Goal: Contribute content: Contribute content

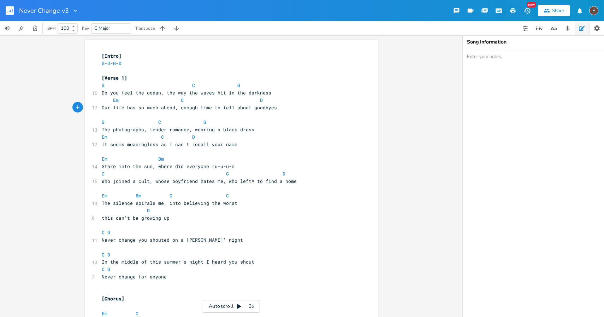
scroll to position [0, 3]
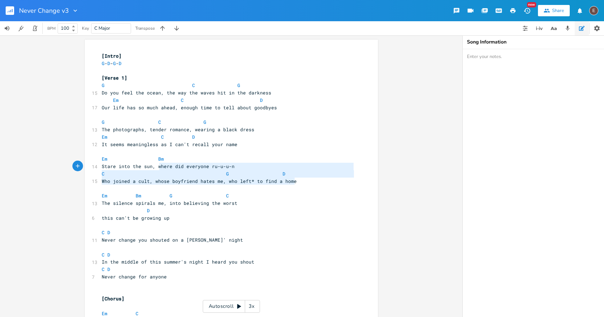
type textarea "Em Bm Stare into the sun, where did everyone ru-u-u-n C G D Who joined a cult, …"
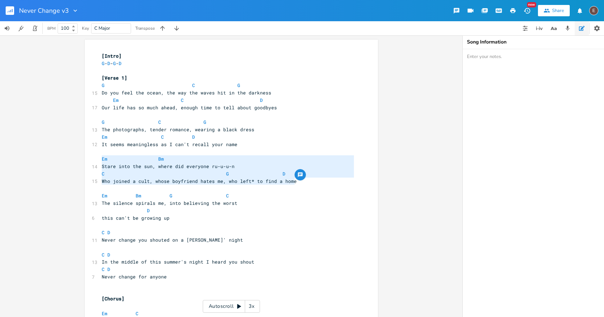
drag, startPoint x: 306, startPoint y: 182, endPoint x: 79, endPoint y: 157, distance: 228.7
click at [79, 157] on div "Em Bm Stare into the sun, where did everyone ru-u-u-n C G D Who joined a cult, …" at bounding box center [231, 175] width 463 height 281
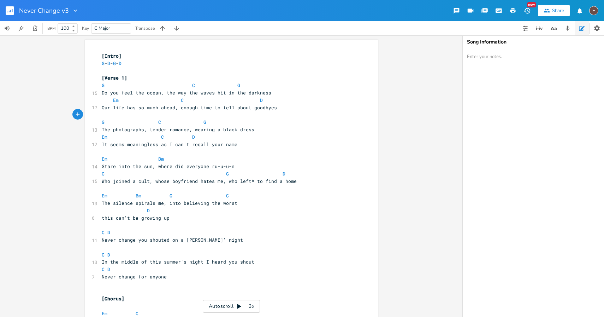
click at [281, 111] on pre "​" at bounding box center [227, 114] width 255 height 7
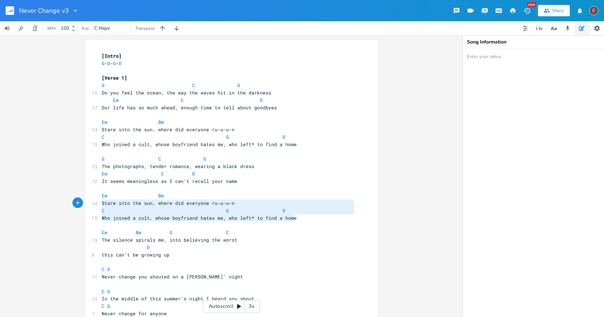
type textarea "Em Bm Stare into the sun, where did everyone ru-u-u-n C G D Who joined a cult, …"
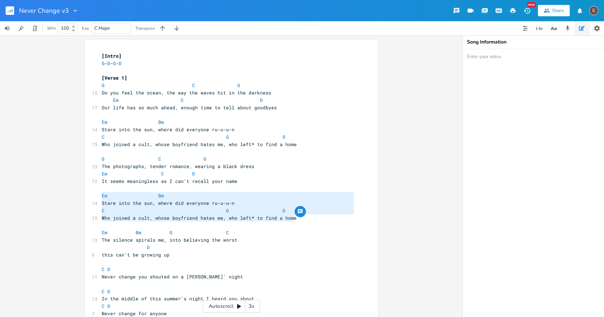
drag, startPoint x: 304, startPoint y: 218, endPoint x: 81, endPoint y: 198, distance: 224.2
click at [81, 198] on div "Em Bm Stare into the sun, where did everyone ru-u-u-n C G D Who joined a cult, …" at bounding box center [231, 175] width 463 height 281
click at [205, 211] on span at bounding box center [209, 210] width 11 height 7
type textarea "Em Bm Stare into the sun, where did everyone ru-u-u-n C G D Who joined a cult, …"
drag, startPoint x: 301, startPoint y: 216, endPoint x: 100, endPoint y: 194, distance: 202.2
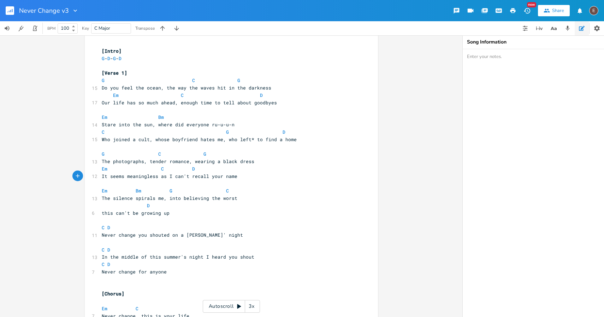
scroll to position [0, 0]
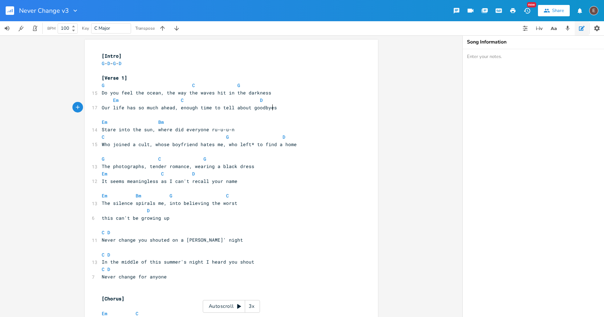
click at [287, 108] on pre "Our life has so much ahead, enough time to tell about goodbyes" at bounding box center [227, 107] width 255 height 7
click at [238, 185] on pre "​" at bounding box center [227, 187] width 255 height 7
click at [182, 108] on span "Our life has so much ahead, enough time to tell about goodbyes" at bounding box center [189, 107] width 175 height 6
type textarea "enough"
click at [182, 108] on span "Our life has so much ahead, enough time to tell about goodbyes" at bounding box center [189, 107] width 175 height 6
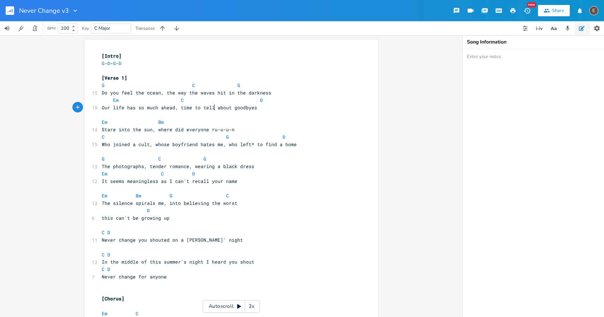
click at [211, 107] on span "Our life has so much ahead, time to tell about goodbyes" at bounding box center [180, 107] width 156 height 6
click at [176, 106] on span "Our life has so much ahead, time to tell about goodbyes" at bounding box center [180, 107] width 156 height 6
click at [273, 103] on pre "Em C D" at bounding box center [227, 99] width 255 height 7
click at [273, 110] on pre "Our life has so much ahead, time to tell about goodbyes" at bounding box center [227, 107] width 255 height 7
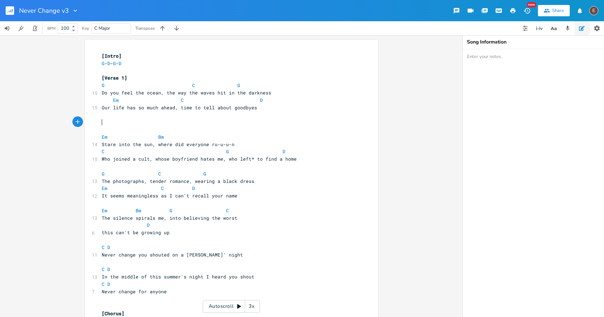
type textarea "G"
type textarea "C"
type textarea "F"
type textarea "G"
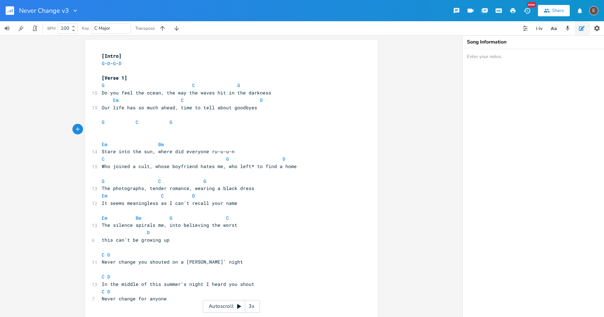
type textarea "T"
type textarea "So much time to tell me about the meain"
type textarea "ning of goodbyes"
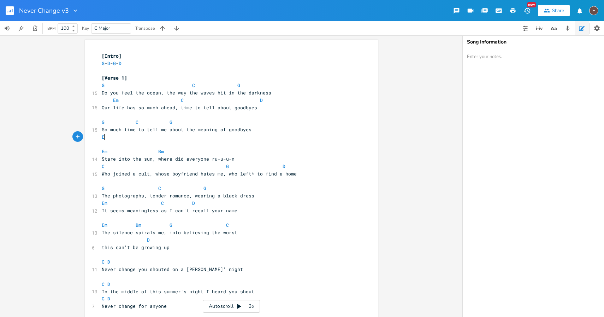
type textarea "Em"
type textarea "C"
type textarea "D"
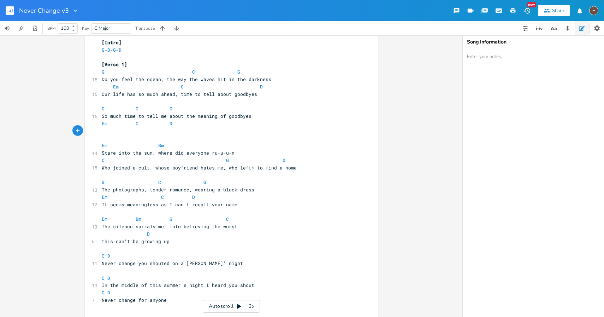
scroll to position [15, 0]
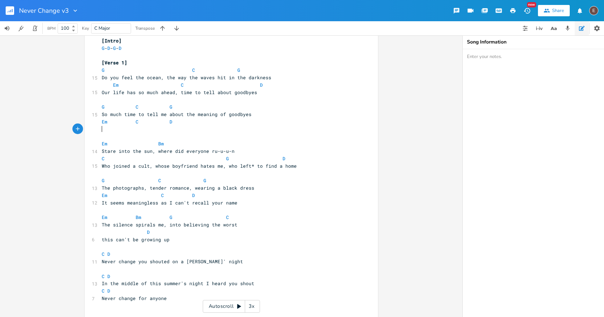
click at [108, 87] on span at bounding box center [107, 84] width 11 height 7
type textarea "G"
type textarea "C"
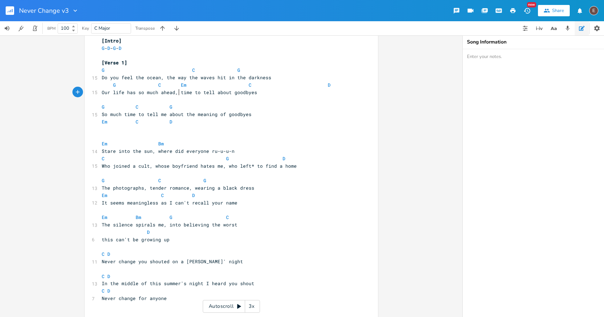
click at [176, 93] on span "Our life has so much ahead, time to tell about goodbyes" at bounding box center [180, 92] width 156 height 6
type textarea "So much"
click at [239, 85] on span at bounding box center [243, 84] width 11 height 7
click at [295, 86] on span at bounding box center [299, 84] width 11 height 7
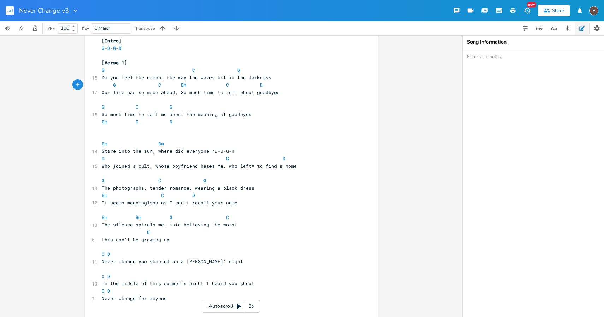
click at [260, 106] on pre "G C G" at bounding box center [227, 106] width 255 height 7
click at [269, 100] on pre "​" at bounding box center [227, 99] width 255 height 7
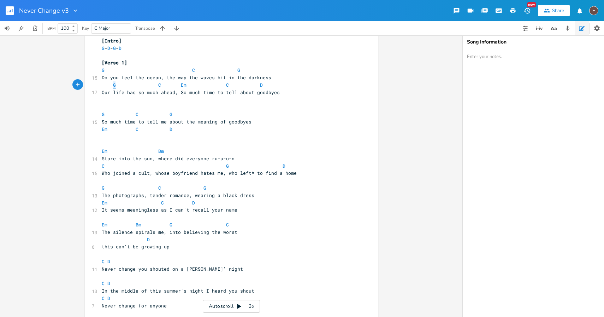
click at [111, 86] on span "G C Em C D" at bounding box center [182, 85] width 161 height 6
type textarea "C"
click at [156, 85] on span "C C Em C D" at bounding box center [182, 85] width 161 height 6
type textarea "G"
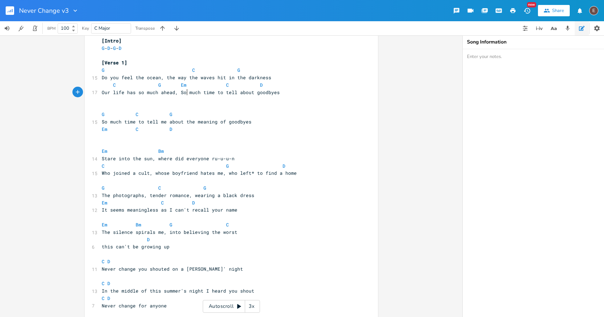
click at [184, 92] on span "Our life has so much ahead, So much time to tell about goodbyes" at bounding box center [191, 92] width 178 height 6
click at [177, 93] on span "Our life has so much ahead, So much time to tell about goodbyes" at bounding box center [191, 92] width 178 height 6
click at [292, 92] on pre "Our life has so much ahead, So much time to tell about goodbyes" at bounding box center [227, 92] width 255 height 7
type textarea "So much time to tell me about the meaning of goodbyes Em C D"
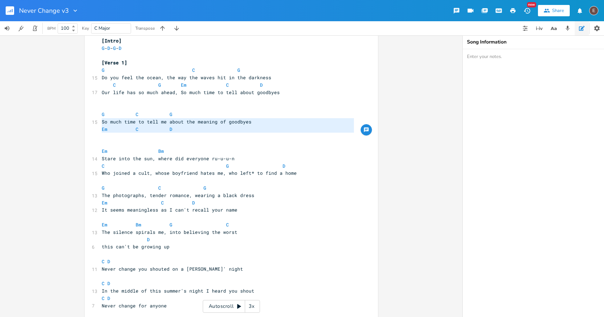
drag, startPoint x: 189, startPoint y: 134, endPoint x: 78, endPoint y: 119, distance: 111.7
click at [78, 119] on div "So much time to tell me about the meaning of goodbyes Em C D x [Intro] G - D - …" at bounding box center [231, 175] width 463 height 281
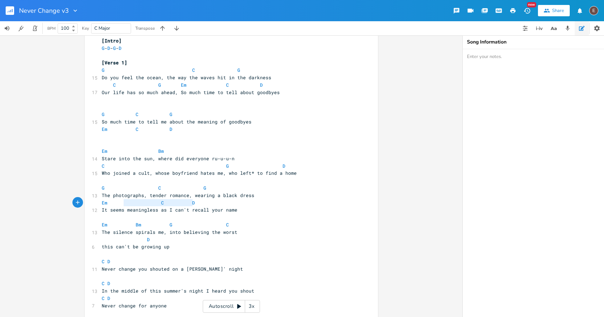
type textarea "C D"
drag, startPoint x: 252, startPoint y: 204, endPoint x: 110, endPoint y: 199, distance: 141.8
click at [110, 199] on pre "Em C D" at bounding box center [227, 202] width 255 height 7
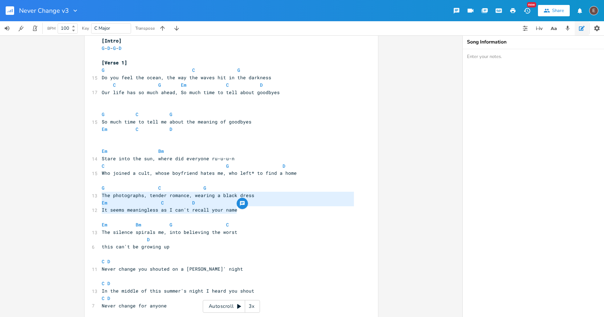
type textarea "G C G The photographs, tender romance, wearing a black dress Em C D It seems me…"
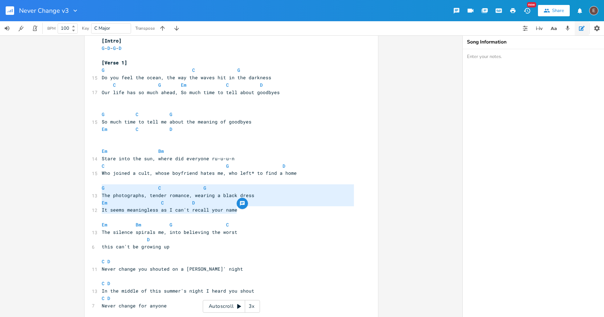
drag, startPoint x: 238, startPoint y: 210, endPoint x: 89, endPoint y: 191, distance: 149.4
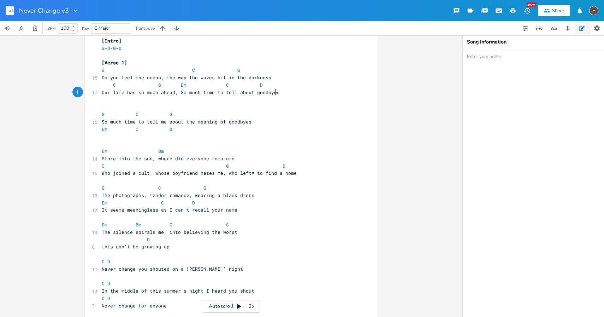
click at [278, 95] on pre "Our life has so much ahead, So much time to tell about goodbyes" at bounding box center [227, 92] width 255 height 7
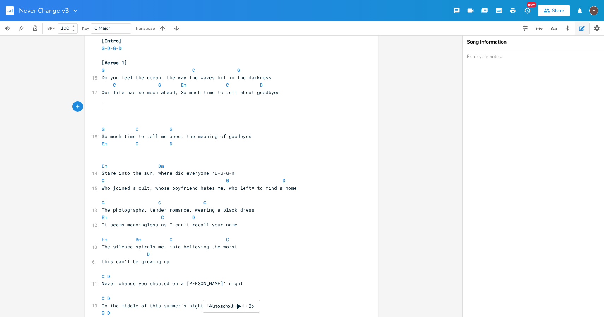
paste textarea "romance"
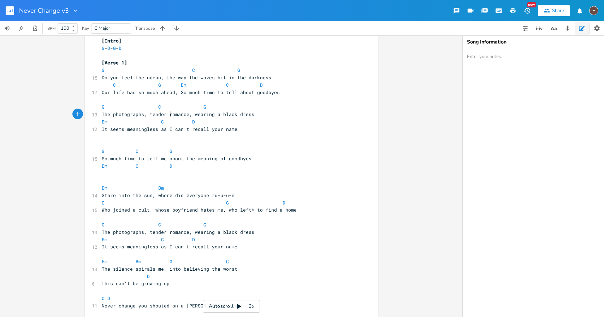
click at [169, 115] on span "The photographs, tender romance, wearing a black dress" at bounding box center [178, 114] width 153 height 6
type textarea "romance"
click at [169, 115] on span "The photographs, tender romance, wearing a black dress" at bounding box center [178, 114] width 153 height 6
click at [256, 122] on pre "Em C D" at bounding box center [227, 121] width 255 height 7
click at [190, 115] on span "The photographs, tender romance, wearing a black dress" at bounding box center [178, 114] width 153 height 6
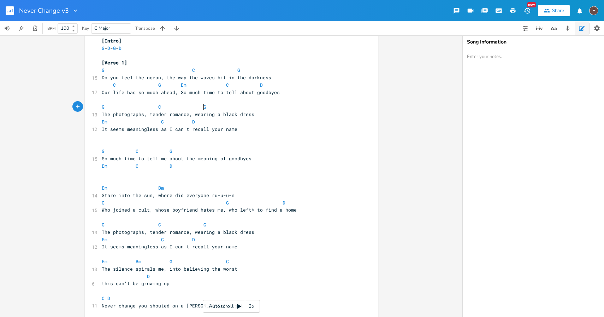
click at [213, 109] on pre "G C G" at bounding box center [227, 106] width 255 height 7
type textarea "C"
click at [151, 106] on span at bounding box center [152, 106] width 11 height 7
click at [251, 109] on span at bounding box center [254, 106] width 11 height 7
type textarea "C"
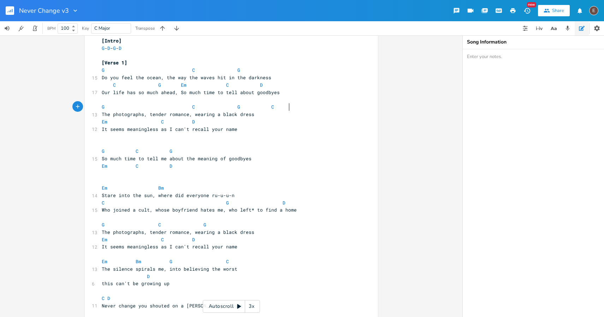
type textarea "GF"
click at [102, 131] on span "It seems meaningless as I can't recall your name" at bounding box center [170, 129] width 136 height 6
click at [102, 123] on span "Em" at bounding box center [105, 121] width 6 height 7
type textarea "C"
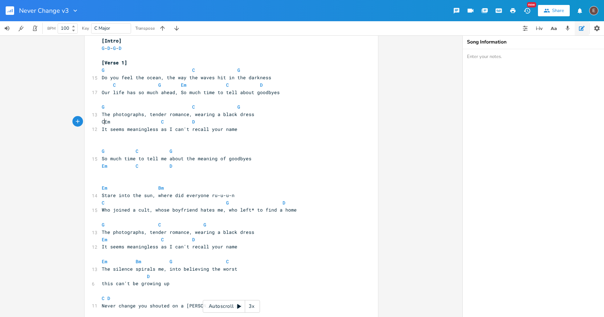
scroll to position [0, 3]
type textarea "G"
click at [102, 129] on span "It seems meaningless as I can't recall your name" at bounding box center [170, 129] width 136 height 6
type textarea "tender romance"
drag, startPoint x: 185, startPoint y: 116, endPoint x: 146, endPoint y: 115, distance: 38.9
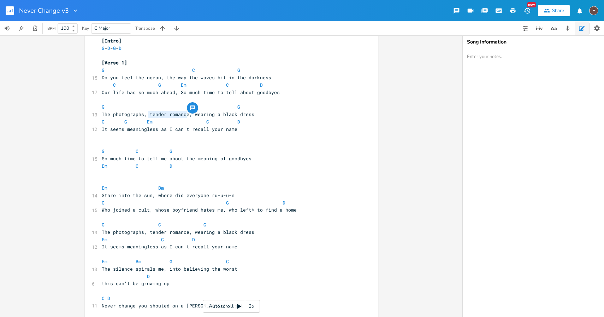
click at [146, 115] on span "The photographs, tender romance, wearing a black dress" at bounding box center [178, 114] width 153 height 6
click at [151, 116] on span "The photographs, tender romance, wearing a black dress" at bounding box center [178, 114] width 153 height 6
click at [100, 130] on pre "It seems meaningless as I can't recall your name" at bounding box center [227, 128] width 255 height 7
type textarea "if that's what to"
type textarea "you want,"
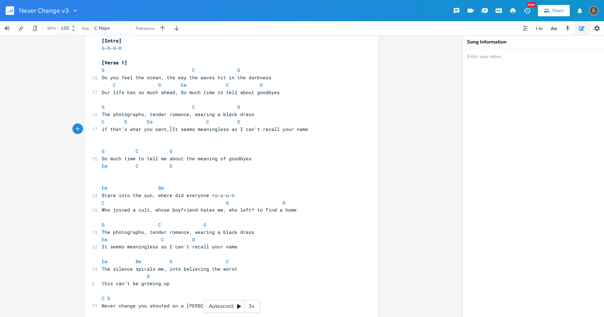
scroll to position [0, 22]
click at [147, 121] on span "Em" at bounding box center [150, 121] width 6 height 7
click at [118, 120] on span at bounding box center [118, 121] width 11 height 7
click at [195, 122] on span at bounding box center [197, 121] width 11 height 7
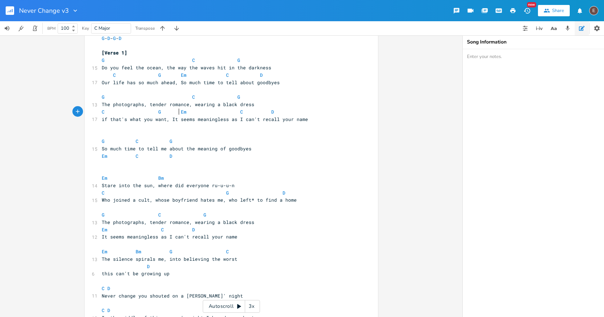
scroll to position [26, 0]
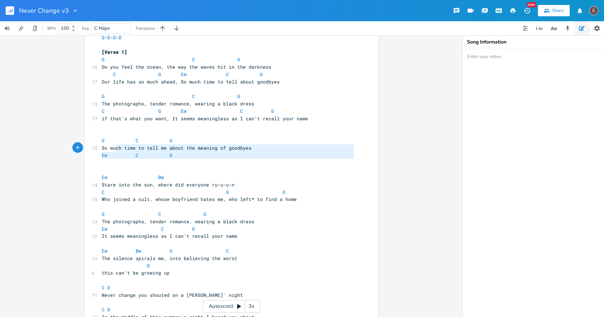
type textarea "G C G So much time to tell me about the meaning of goodbyes Em C D"
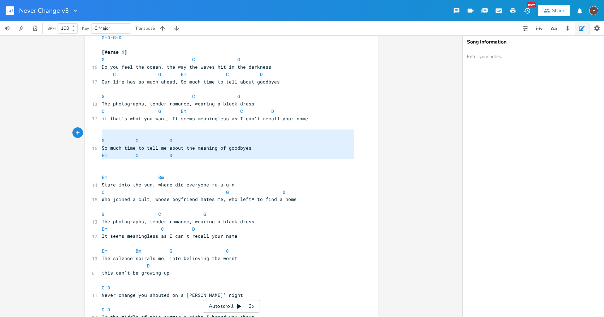
drag, startPoint x: 200, startPoint y: 159, endPoint x: 80, endPoint y: 136, distance: 122.3
click at [80, 136] on div "G C G So much time to tell me about the meaning of goodbyes Em C D x [Intro] G …" at bounding box center [231, 175] width 463 height 281
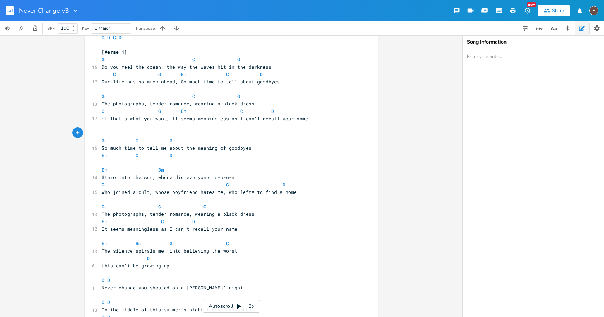
type textarea "G C G So much time to tell me about the meaning of goodbyes Em C D"
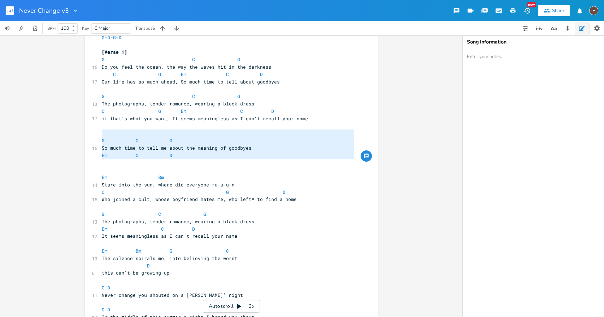
click at [222, 166] on pre "​" at bounding box center [227, 169] width 255 height 7
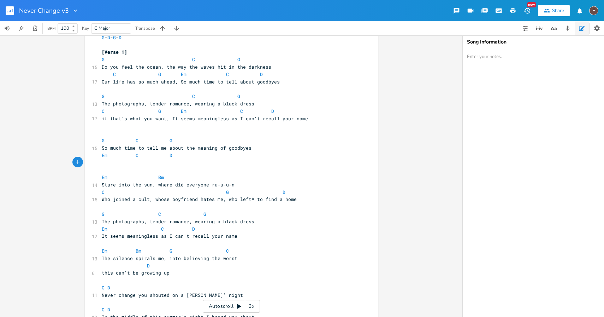
type textarea "G C G So much time to tell me about the meaning of goodbyes Em C D"
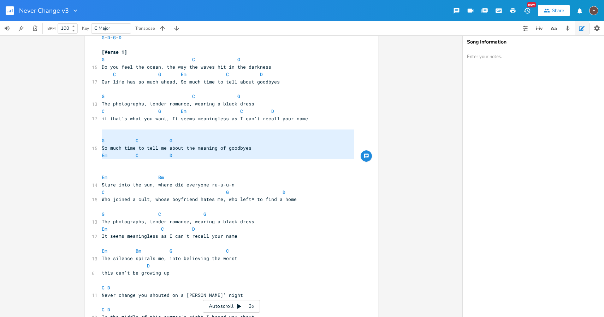
drag, startPoint x: 135, startPoint y: 166, endPoint x: 92, endPoint y: 131, distance: 55.5
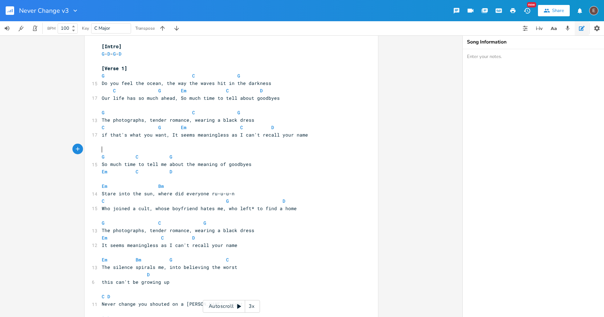
scroll to position [8, 0]
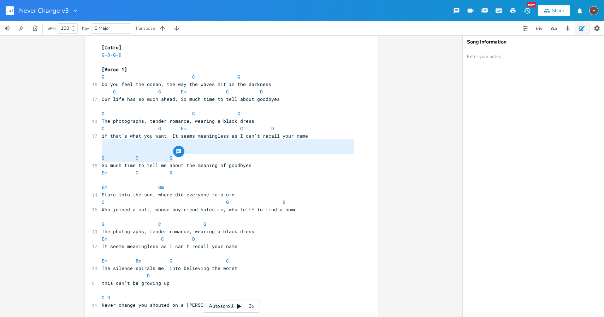
type textarea "G C G So much time to tell me about the meaning of goodbyes"
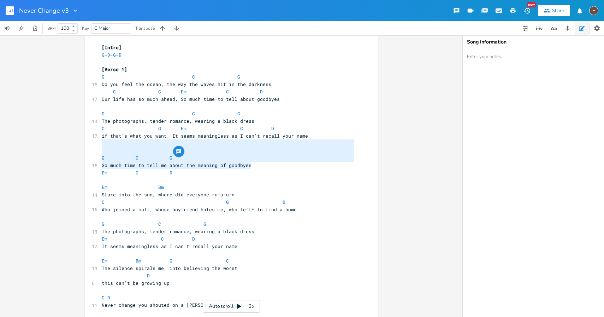
drag, startPoint x: 115, startPoint y: 146, endPoint x: 258, endPoint y: 165, distance: 144.8
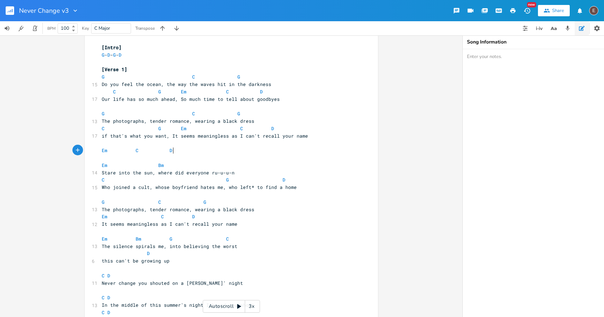
click at [186, 149] on pre "Em C D" at bounding box center [227, 150] width 255 height 7
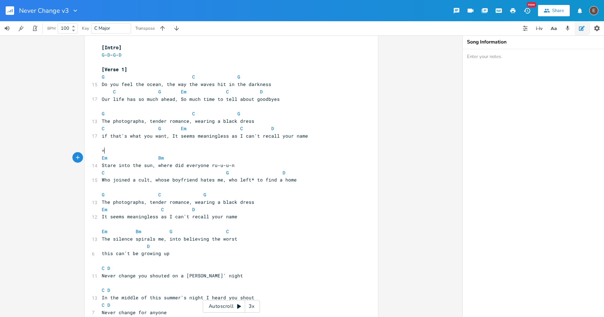
type textarea "="
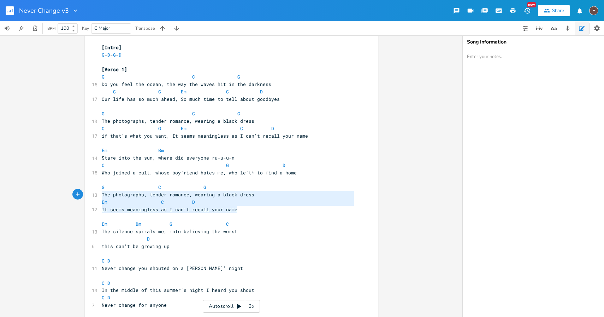
type textarea "G C G The photographs, tender romance, wearing a black dress Em C D It seems me…"
drag, startPoint x: 245, startPoint y: 208, endPoint x: 101, endPoint y: 189, distance: 145.1
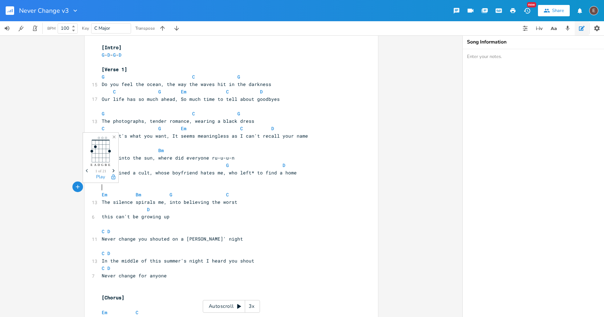
click at [110, 188] on pre "​" at bounding box center [227, 186] width 255 height 7
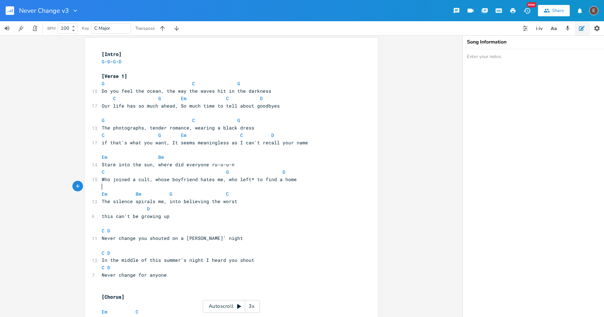
scroll to position [0, 0]
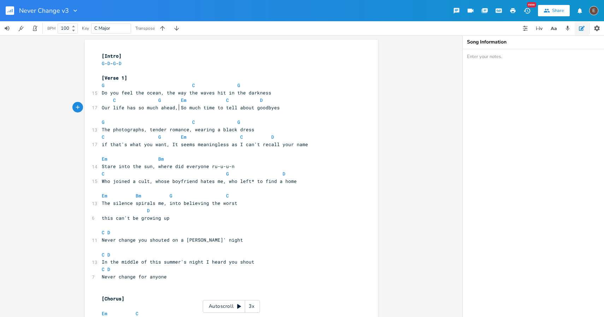
click at [177, 107] on span "Our life has so much ahead, So much time to tell about goodbyes" at bounding box center [191, 107] width 178 height 6
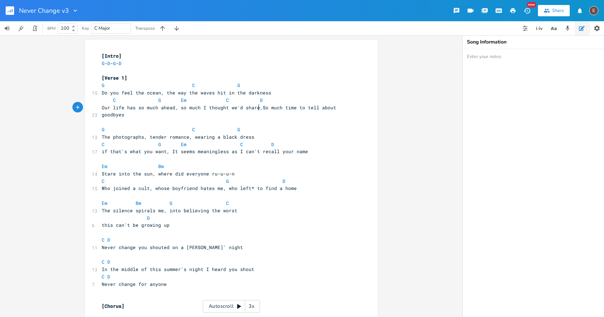
type textarea "so much I thought we'd share,"
type textarea "So much time to tell about goodbyes"
drag, startPoint x: 262, startPoint y: 112, endPoint x: 260, endPoint y: 109, distance: 4.0
click at [260, 109] on pre "Our life has so much ahead, so much I thought we'd share, So much time to tell …" at bounding box center [227, 111] width 255 height 15
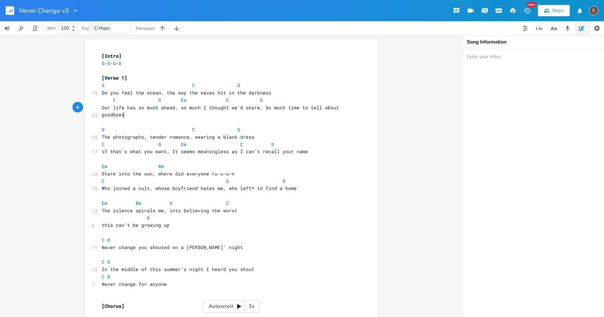
click at [265, 114] on pre "Our life has so much ahead, so much I thought we'd share, So much time to tell …" at bounding box center [227, 111] width 255 height 15
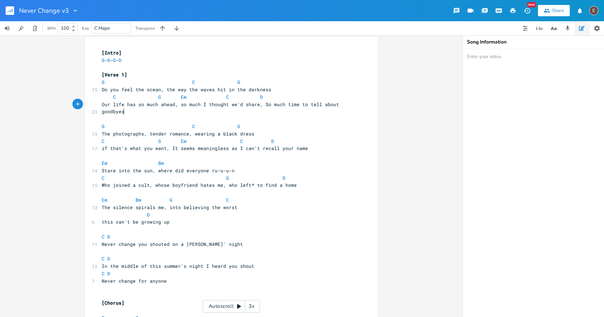
scroll to position [0, 0]
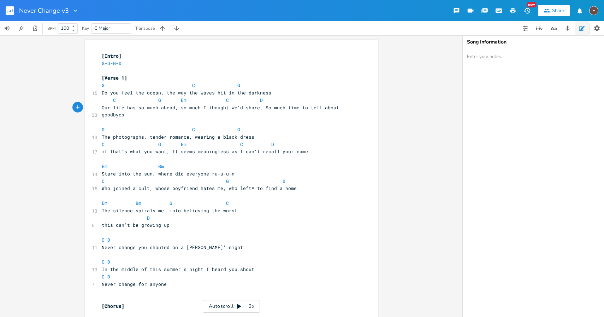
click at [260, 108] on span "Our life has so much ahead, so much I thought we'd share, So much time to tell …" at bounding box center [222, 111] width 240 height 14
type textarea "\"
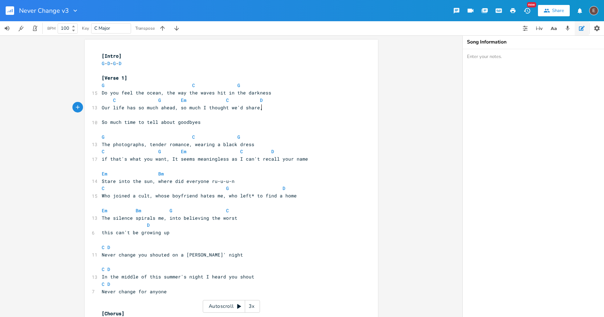
click at [273, 107] on pre "Our life has so much ahead, so much I thought we'd share," at bounding box center [227, 107] width 255 height 7
type textarea "I thought we'd share"
drag, startPoint x: 257, startPoint y: 109, endPoint x: 199, endPoint y: 109, distance: 58.3
click at [199, 109] on pre "Our life has so much ahead, so much I thought we'd share" at bounding box center [227, 107] width 255 height 7
click at [177, 110] on span "Our life has so much ahead, so much I thought we'd share" at bounding box center [181, 107] width 158 height 6
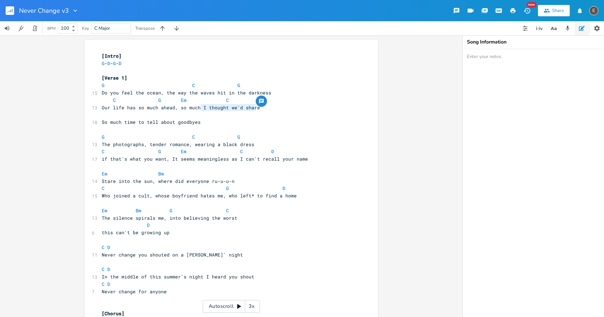
drag, startPoint x: 199, startPoint y: 110, endPoint x: 254, endPoint y: 110, distance: 54.8
click at [254, 110] on pre "Our life has so much ahead, so much I thought we'd share" at bounding box center [227, 107] width 255 height 7
type textarea "to share, except the meaning of goodbyes"
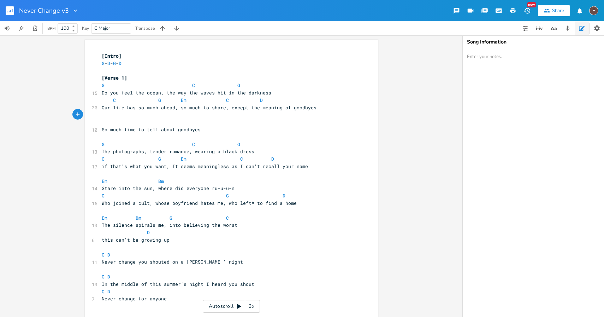
click at [177, 107] on span "Our life has so much ahead, so much to share, except the meaning of goodbyes" at bounding box center [209, 107] width 215 height 6
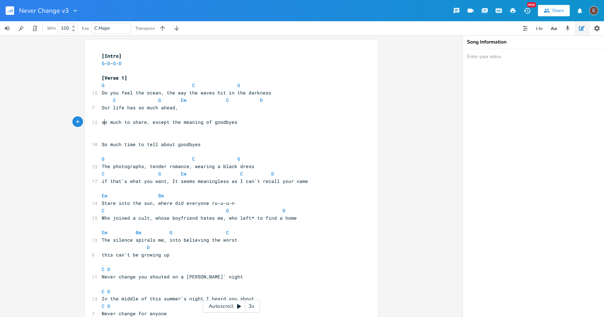
click at [102, 121] on span "so much to share, except the meaning of goodbyes" at bounding box center [170, 122] width 136 height 6
type textarea "S"
click at [109, 118] on pre "So much to share, except the meaning of goodbyes" at bounding box center [227, 121] width 255 height 7
type textarea "Ek"
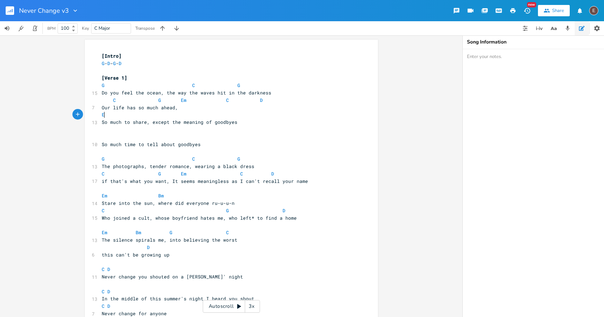
scroll to position [0, 5]
type textarea "m"
type textarea "C"
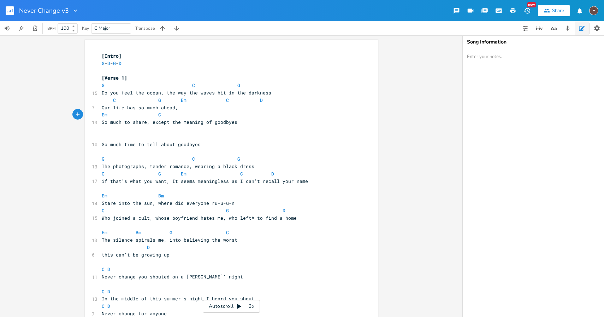
type textarea "D"
click at [268, 103] on pre "C G Em C D" at bounding box center [227, 99] width 255 height 7
type textarea "C D"
drag, startPoint x: 268, startPoint y: 102, endPoint x: 181, endPoint y: 103, distance: 86.6
click at [181, 103] on pre "C G Em C D" at bounding box center [227, 99] width 255 height 7
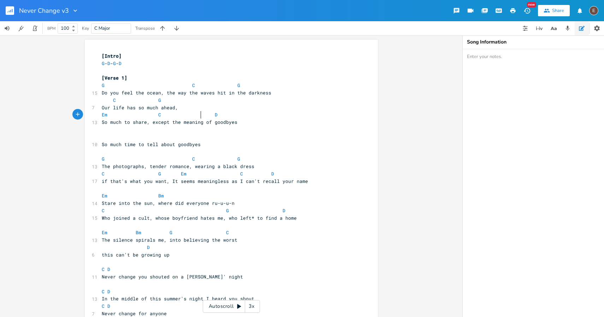
click at [198, 114] on span at bounding box center [197, 114] width 11 height 7
type textarea "So much to"
drag, startPoint x: 127, startPoint y: 124, endPoint x: 101, endPoint y: 125, distance: 25.8
click at [101, 125] on pre "So much to share, except the meaning of goodbyes" at bounding box center [227, 121] width 255 height 7
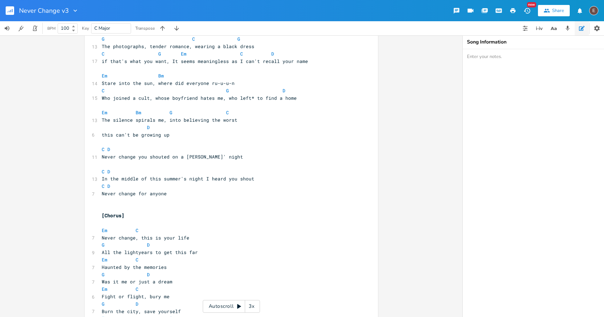
scroll to position [0, 0]
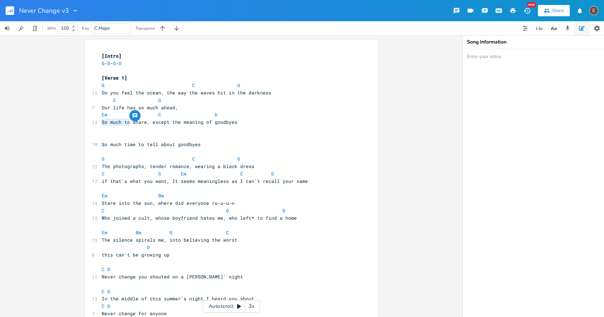
click at [158, 136] on pre "​" at bounding box center [227, 136] width 255 height 7
type textarea "if that's what you want"
drag, startPoint x: 163, startPoint y: 181, endPoint x: 100, endPoint y: 182, distance: 63.3
click at [102, 182] on span "if that's what you want, It seems meaningless as I can't recall your name" at bounding box center [205, 181] width 206 height 6
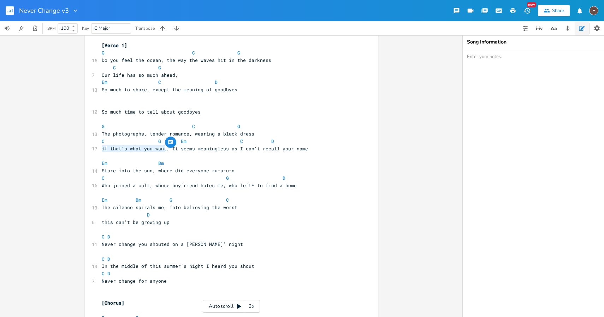
scroll to position [36, 0]
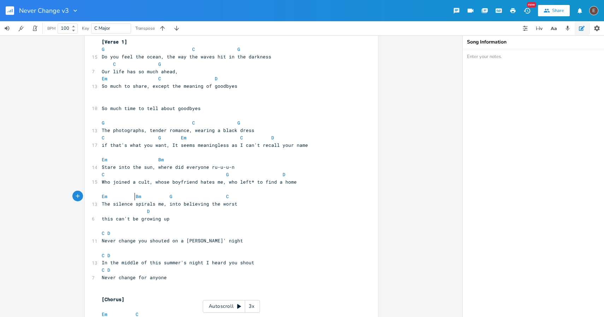
click at [131, 196] on span at bounding box center [129, 196] width 11 height 7
click at [209, 198] on span at bounding box center [209, 196] width 11 height 7
type textarea "G C"
drag, startPoint x: 274, startPoint y: 195, endPoint x: 211, endPoint y: 195, distance: 63.6
click at [211, 195] on span "Em Bm G C" at bounding box center [198, 196] width 192 height 6
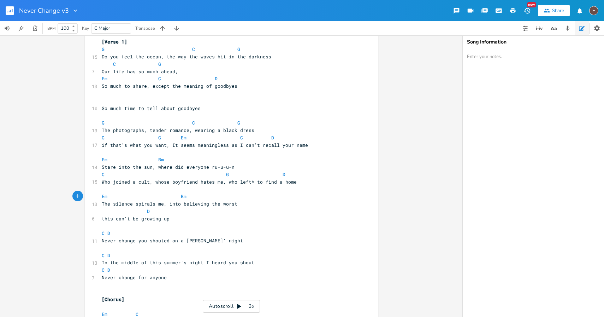
click at [246, 207] on pre "The silence spirals me, into believing the worst" at bounding box center [227, 203] width 255 height 7
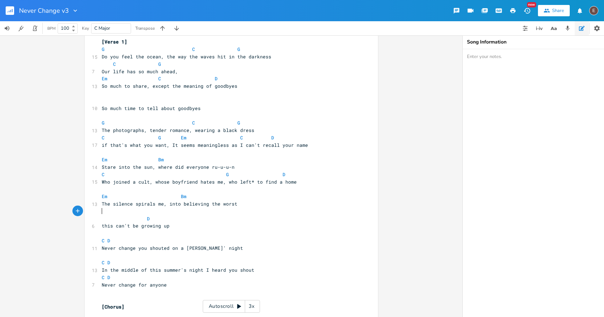
type textarea "C"
type textarea "G"
type textarea "D"
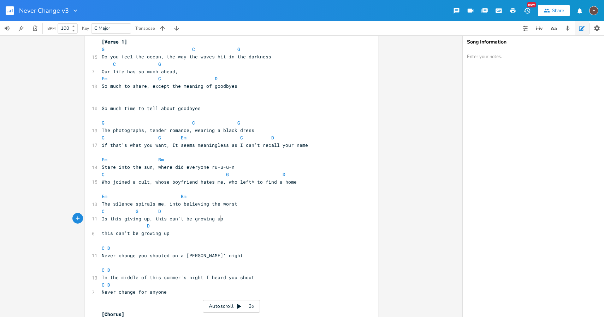
scroll to position [0, 87]
type textarea "Is this giving up, this can't be growing up"
click at [159, 233] on span "this can't be growing up" at bounding box center [136, 233] width 68 height 6
type textarea "this can't be growing up"
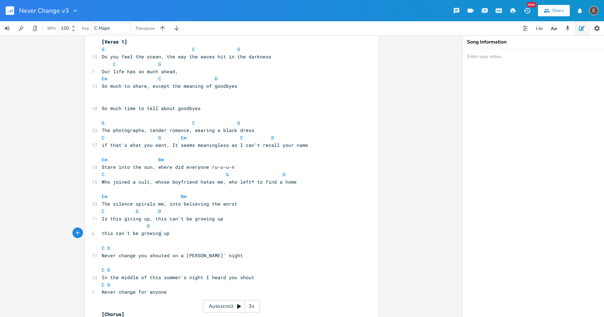
click at [159, 233] on span "this can't be growing up" at bounding box center [136, 233] width 68 height 6
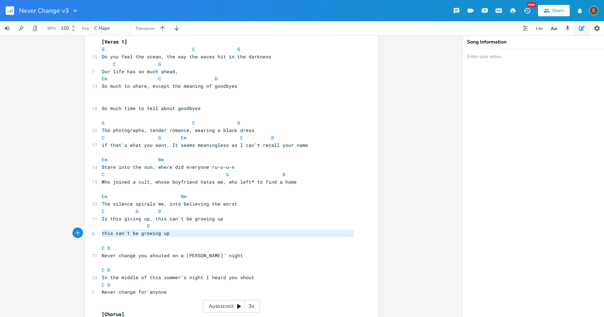
type textarea "this can't be growing up"
click at [176, 235] on pre "this can't be growing up" at bounding box center [227, 232] width 255 height 7
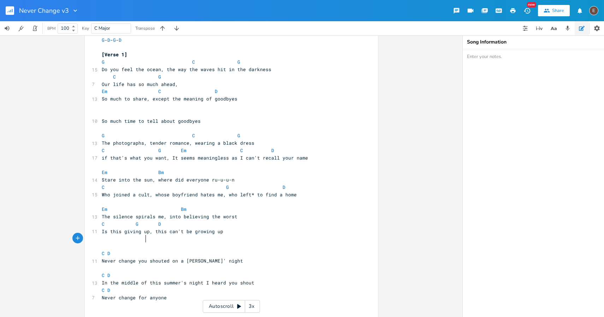
scroll to position [23, 0]
click at [130, 222] on span at bounding box center [129, 224] width 11 height 7
click at [229, 229] on pre "Is this giving up, this can't be growing up" at bounding box center [227, 231] width 255 height 7
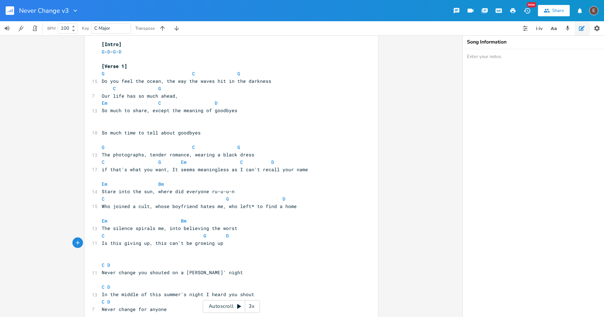
scroll to position [10, 0]
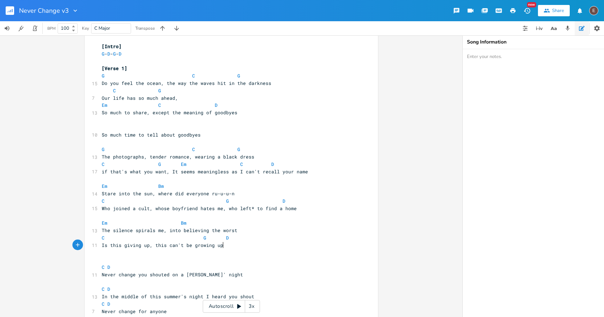
click at [146, 247] on span "Is this giving up, this can't be growing up" at bounding box center [163, 245] width 122 height 6
type textarea "on who we are"
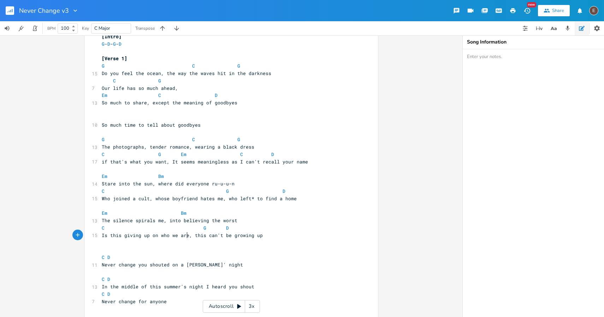
scroll to position [13, 0]
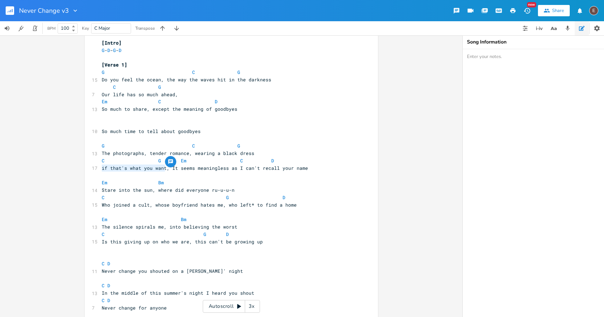
drag, startPoint x: 163, startPoint y: 169, endPoint x: 99, endPoint y: 169, distance: 63.3
click at [102, 169] on span "if that's what you want, It seems meaningless as I can't recall your name" at bounding box center [205, 168] width 206 height 6
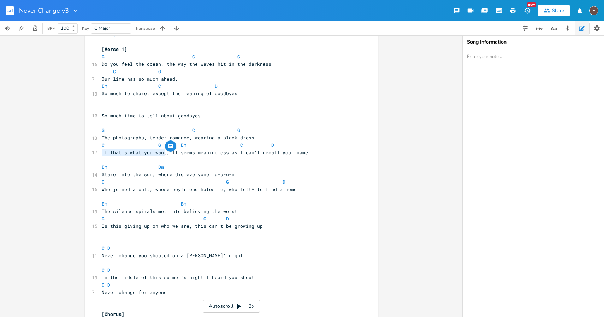
scroll to position [30, 0]
type textarea "Your dreams"
click at [137, 153] on span "Your dreams, It seems meaningless as I can't recall your name" at bounding box center [188, 151] width 172 height 6
type textarea "i"
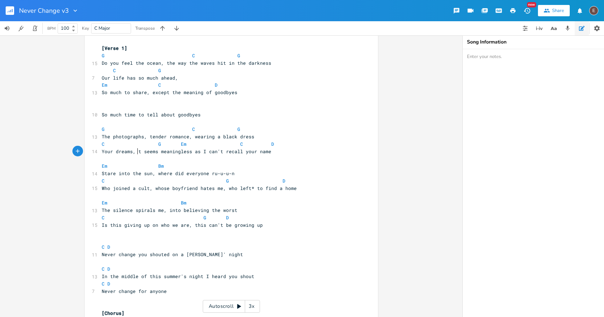
scroll to position [0, 1]
click at [153, 146] on span at bounding box center [152, 143] width 11 height 7
click at [230, 132] on span at bounding box center [231, 128] width 11 height 7
click at [192, 129] on span "C" at bounding box center [193, 129] width 3 height 7
type textarea "Em C D"
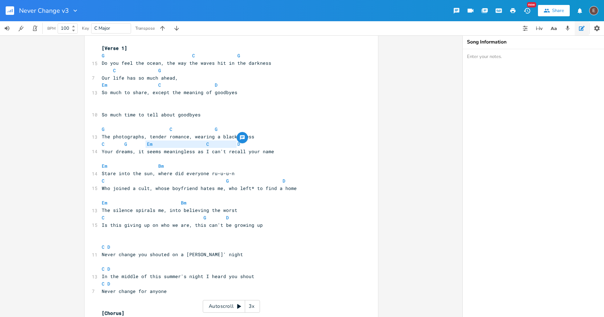
drag, startPoint x: 143, startPoint y: 142, endPoint x: 255, endPoint y: 145, distance: 111.7
click at [256, 145] on pre "C G Em C D" at bounding box center [227, 143] width 255 height 7
click at [136, 151] on span "Your dreams, it seems meaningless as I can't recall your name" at bounding box center [188, 151] width 172 height 6
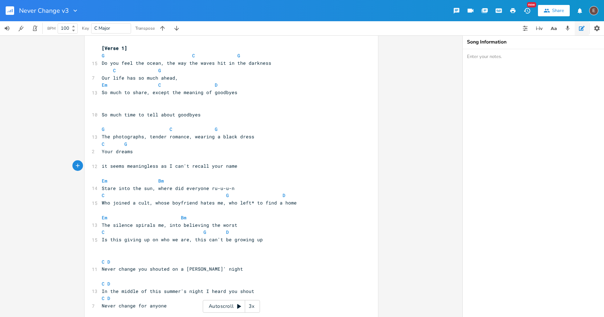
click at [111, 160] on pre "​" at bounding box center [227, 158] width 255 height 7
paste textarea "I"
click at [102, 167] on span "it seems meaningless as I can't recall your name" at bounding box center [170, 166] width 136 height 6
type textarea "I"
click at [177, 171] on pre "​" at bounding box center [227, 173] width 255 height 7
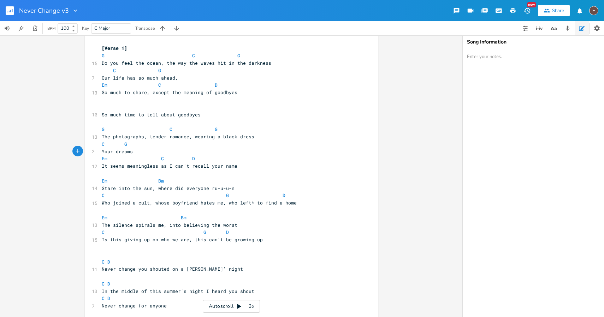
click at [158, 152] on pre "Your dreams" at bounding box center [227, 151] width 255 height 7
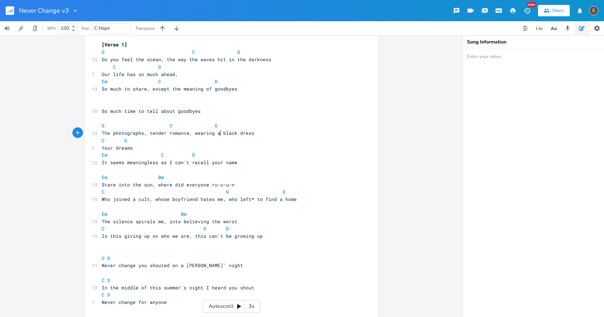
click at [218, 132] on span "The photographs, tender romance, wearing a black dress" at bounding box center [178, 133] width 153 height 6
type textarea "glittered"
type textarea "-"
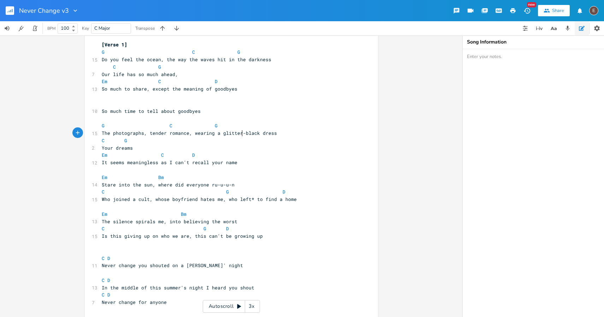
click at [261, 144] on pre "Your dreams" at bounding box center [227, 147] width 255 height 7
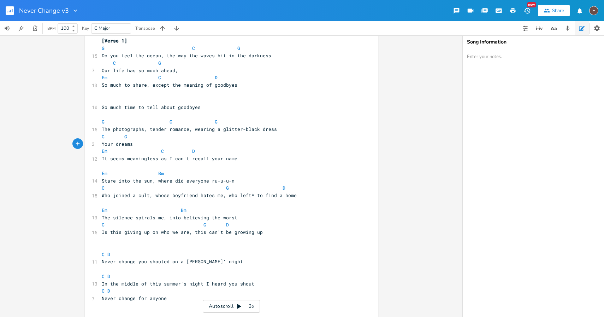
click at [139, 147] on pre "Your dreams" at bounding box center [227, 143] width 255 height 7
click at [102, 144] on span "Your dreams" at bounding box center [117, 144] width 31 height 6
click at [140, 149] on span at bounding box center [141, 150] width 11 height 7
click at [140, 142] on pre "Your dreams" at bounding box center [227, 143] width 255 height 7
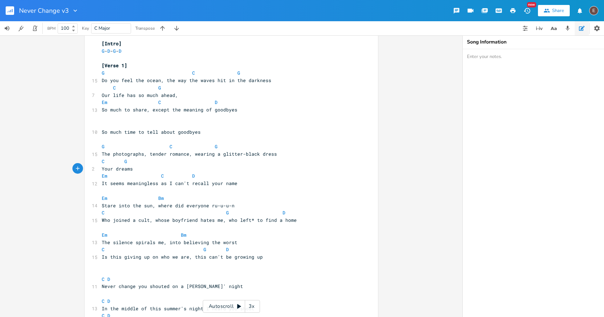
scroll to position [0, 0]
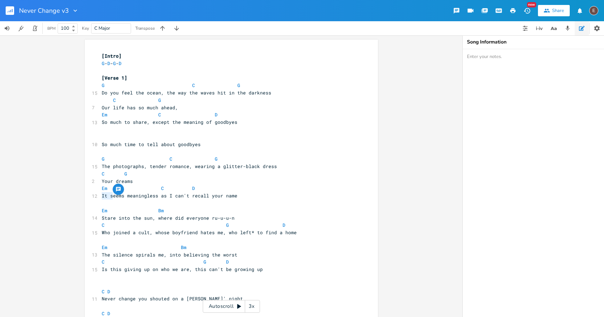
drag, startPoint x: 110, startPoint y: 193, endPoint x: 96, endPoint y: 195, distance: 13.9
type textarea "All s"
click at [100, 189] on pre "Em C D" at bounding box center [227, 187] width 255 height 7
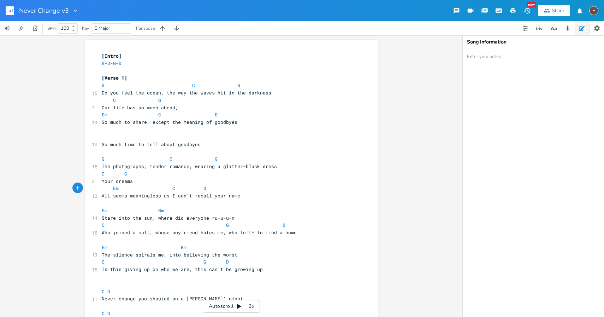
click at [198, 199] on pre "All seems meaningless as I can't recall your name" at bounding box center [227, 195] width 255 height 7
click at [108, 189] on span at bounding box center [107, 187] width 11 height 7
click at [188, 189] on span "Em C D" at bounding box center [165, 188] width 127 height 6
click at [113, 181] on span "Your dreams" at bounding box center [117, 181] width 31 height 6
type textarea "identity"
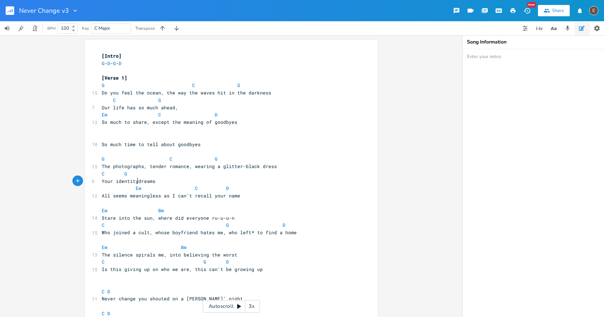
scroll to position [0, 17]
type textarea ", your"
type textarea "glitter-black"
drag, startPoint x: 253, startPoint y: 165, endPoint x: 218, endPoint y: 165, distance: 34.6
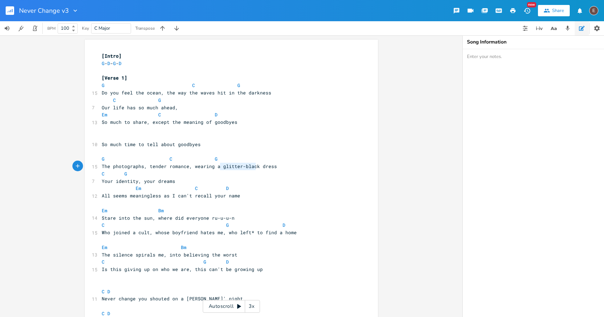
click at [218, 165] on span "The photographs, tender romance, wearing a glitter-black dress" at bounding box center [189, 166] width 175 height 6
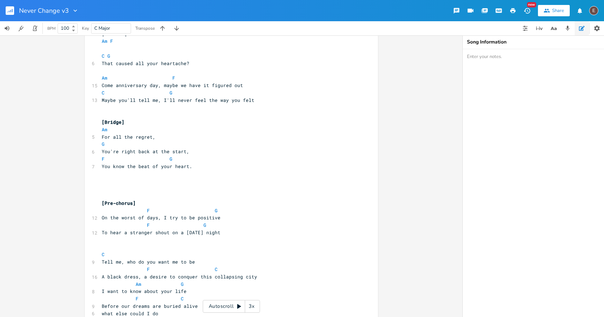
scroll to position [479, 0]
click at [235, 178] on pre "​" at bounding box center [227, 179] width 255 height 7
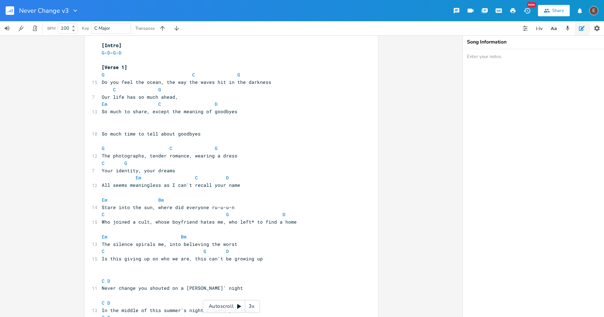
scroll to position [0, 0]
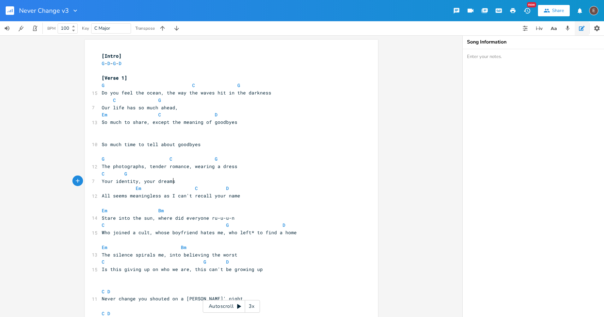
type textarea "Your identity, your dreams"
drag, startPoint x: 177, startPoint y: 181, endPoint x: 96, endPoint y: 182, distance: 81.6
click at [143, 185] on span at bounding box center [144, 187] width 6 height 7
click at [151, 179] on span "Your identity, your dreams" at bounding box center [139, 181] width 74 height 6
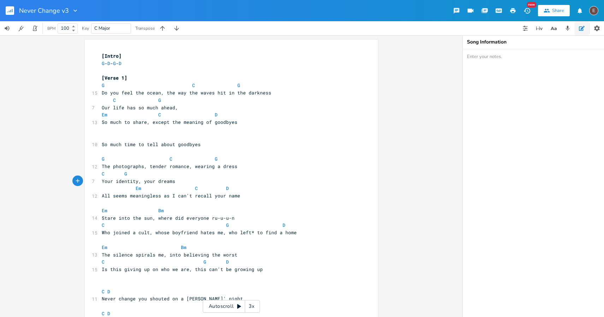
click at [159, 123] on span "So much to share, except the meaning of goodbyes" at bounding box center [170, 122] width 136 height 6
type textarea "except"
click at [159, 123] on span "So much to share, except the meaning of goodbyes" at bounding box center [170, 122] width 136 height 6
click at [192, 140] on pre "​" at bounding box center [227, 136] width 255 height 7
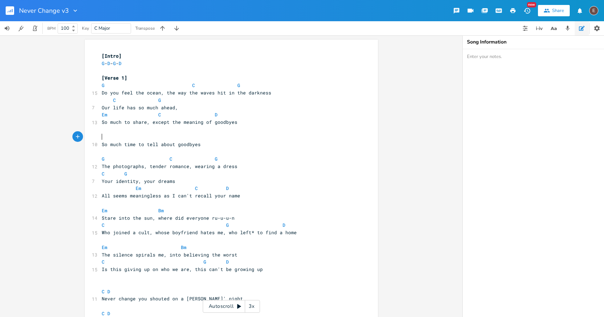
click at [192, 140] on pre "​" at bounding box center [227, 136] width 255 height 7
click at [192, 144] on span "So much time to tell about goodbyes" at bounding box center [151, 144] width 99 height 6
type textarea "So much time to tell about goodbyes"
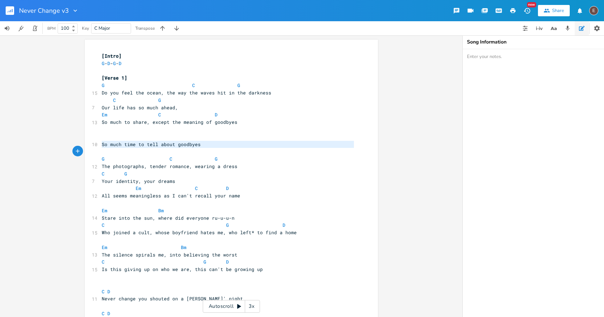
click at [192, 144] on span "So much time to tell about goodbyes" at bounding box center [151, 144] width 99 height 6
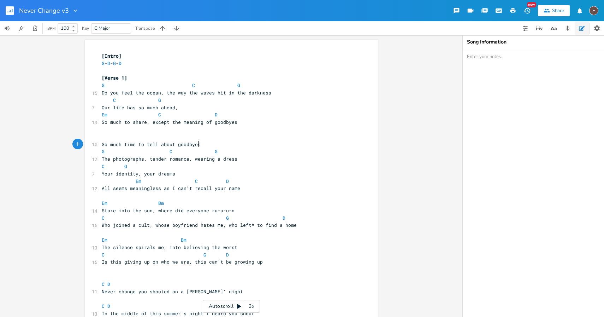
click at [195, 141] on span "So much time to tell about goodbyes" at bounding box center [151, 144] width 99 height 6
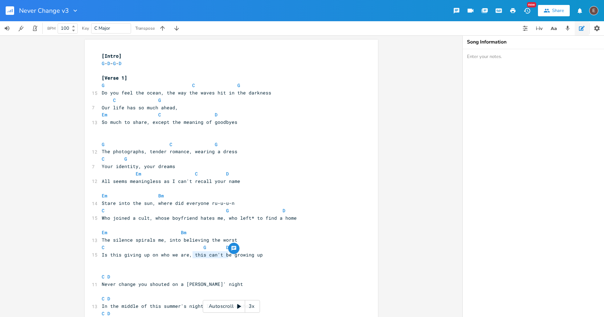
drag, startPoint x: 226, startPoint y: 254, endPoint x: 192, endPoint y: 256, distance: 34.7
click at [192, 256] on span "Is this giving up on who we are, this can't be growing up" at bounding box center [182, 254] width 161 height 6
type textarea "ish"
type textarea "this"
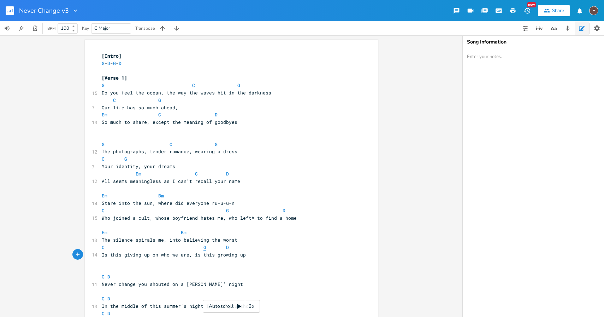
click at [204, 248] on span "G" at bounding box center [205, 247] width 3 height 7
click at [235, 249] on pre "C G D" at bounding box center [227, 247] width 255 height 7
click at [240, 253] on span "Is this giving up on who we are, is this growing up" at bounding box center [174, 254] width 144 height 6
type textarea "od"
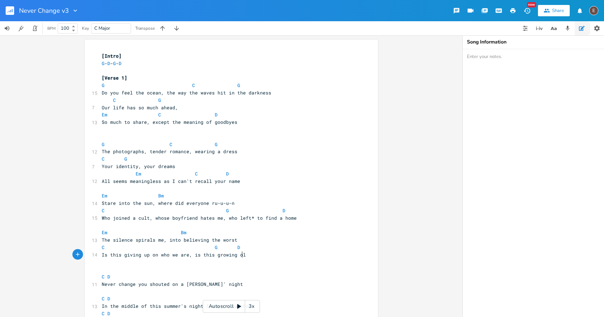
type textarea "ld"
click at [245, 245] on pre "C G D" at bounding box center [227, 247] width 255 height 7
click at [231, 248] on span at bounding box center [231, 247] width 11 height 7
click at [236, 254] on span "Is this giving up on who we are, is this growing old" at bounding box center [175, 254] width 147 height 6
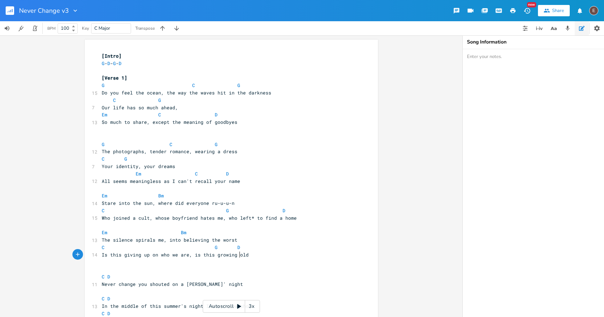
click at [236, 254] on span "Is this giving up on who we are, is this growing old" at bounding box center [175, 254] width 147 height 6
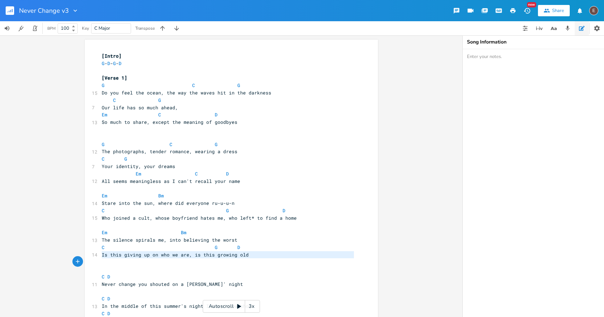
click at [236, 254] on span "Is this giving up on who we are, is this growing old" at bounding box center [175, 254] width 147 height 6
type textarea "Is this giving up on who we are, is this growing old"
click at [236, 254] on span "Is this giving up on who we are, is this growing old" at bounding box center [175, 254] width 147 height 6
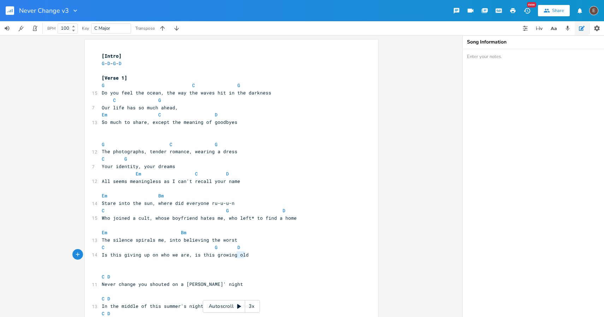
click at [236, 254] on span "Is this giving up on who we are, is this growing old" at bounding box center [175, 254] width 147 height 6
type textarea "up"
click at [184, 253] on span "Is this giving up on who we are, is this growing up" at bounding box center [174, 254] width 144 height 6
type textarea "are"
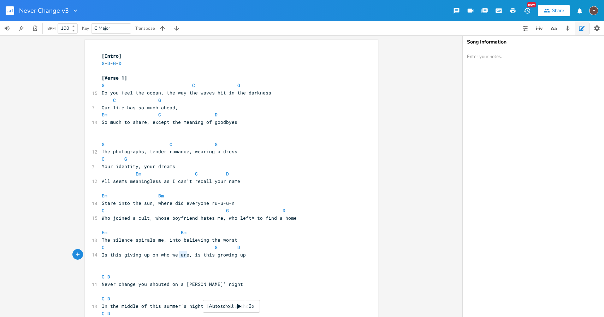
click at [184, 253] on span "Is this giving up on who we are, is this growing up" at bounding box center [174, 254] width 144 height 6
type textarea "'re meant to be"
click at [208, 248] on span at bounding box center [209, 247] width 11 height 7
click at [242, 250] on span at bounding box center [243, 247] width 11 height 7
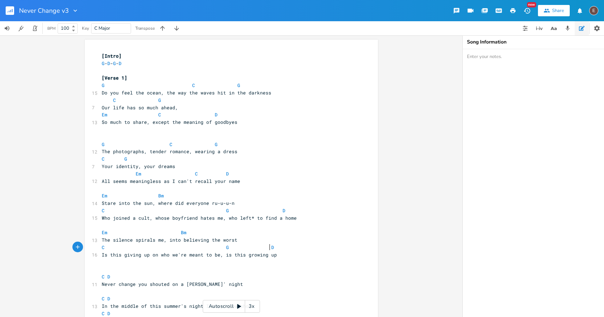
click at [286, 247] on pre "C G D" at bounding box center [227, 247] width 255 height 7
click at [252, 227] on pre "​" at bounding box center [227, 224] width 255 height 7
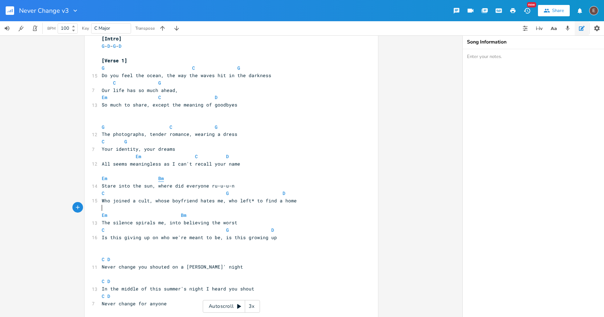
scroll to position [18, 0]
drag, startPoint x: 174, startPoint y: 146, endPoint x: 87, endPoint y: 147, distance: 87.3
type textarea "Your dreams, the sroe"
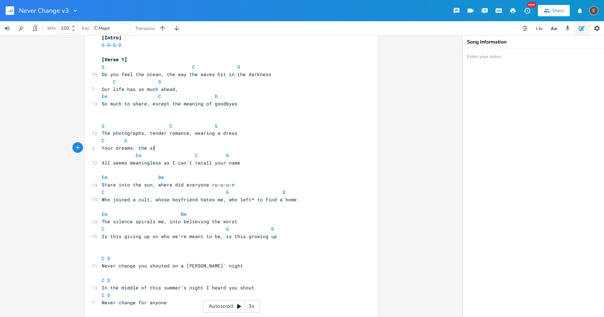
scroll to position [0, 45]
type textarea "t"
type textarea "and secrets"
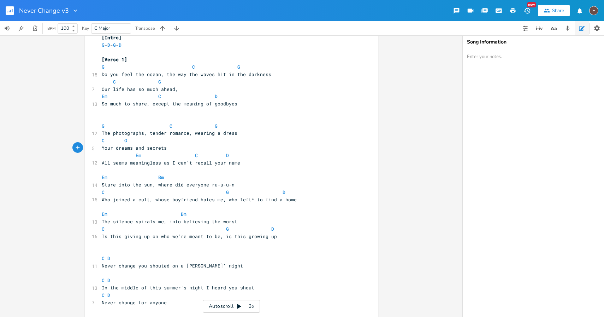
click at [120, 142] on span at bounding box center [118, 140] width 11 height 7
click at [278, 199] on span "Who joined a cult, whose boyfriend hates me, who left* to find a home" at bounding box center [199, 199] width 195 height 6
type textarea "better"
click at [248, 198] on span "Who joined a cult, whose boyfriend hates me, who left* to find a better home" at bounding box center [209, 199] width 215 height 6
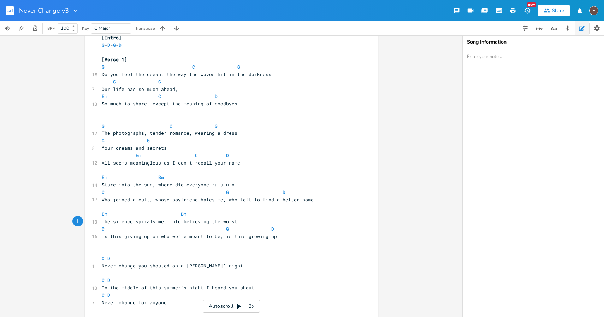
click at [133, 223] on span "The silence spirals me, into believing the worst" at bounding box center [170, 221] width 136 height 6
click at [142, 221] on span "The silence spirals me, into believing the worst" at bounding box center [170, 221] width 136 height 6
type textarea "spirals"
click at [142, 221] on span "The silence spirals me, into believing the worst" at bounding box center [170, 221] width 136 height 6
drag, startPoint x: 159, startPoint y: 222, endPoint x: 132, endPoint y: 225, distance: 27.7
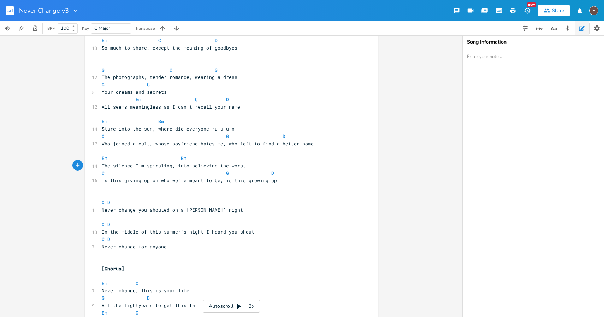
scroll to position [74, 0]
type textarea "I'm spiraling"
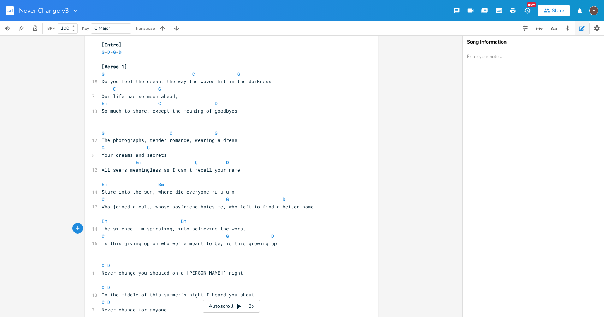
scroll to position [0, 0]
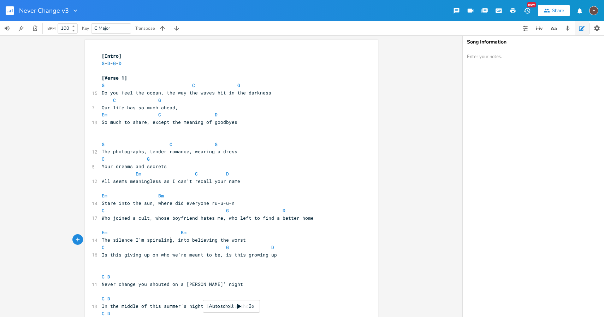
click at [164, 122] on span "So much to share, except the meaning of goodbyes" at bounding box center [170, 122] width 136 height 6
type textarea "we missed"
click at [118, 134] on pre "​" at bounding box center [227, 136] width 255 height 7
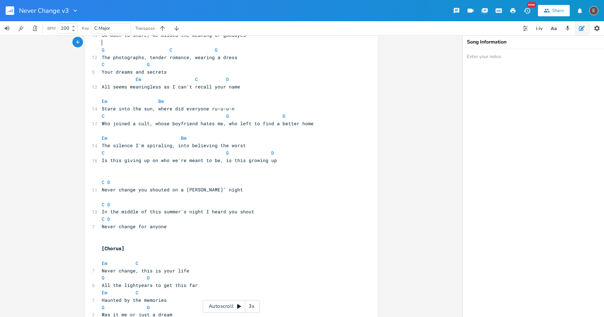
scroll to position [91, 0]
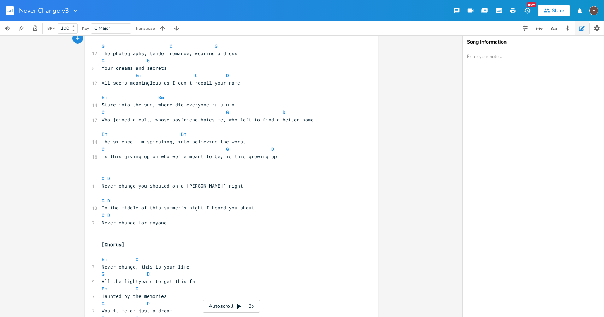
click at [102, 156] on span "Is this giving up on who we're meant to be, is this growing up" at bounding box center [189, 156] width 175 height 6
click at [122, 158] on span "Is this giving up on who we're meant to be, is this growing up" at bounding box center [189, 156] width 175 height 6
type textarea "r"
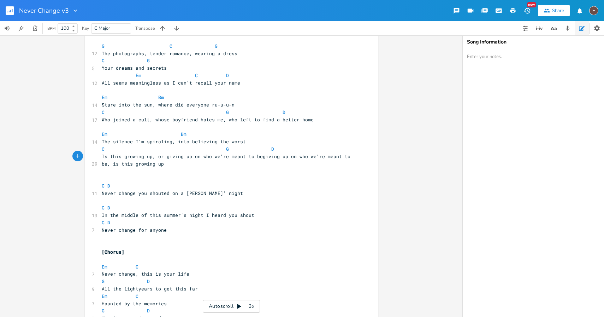
type textarea "growing up, or giving up on who we're meant to be?"
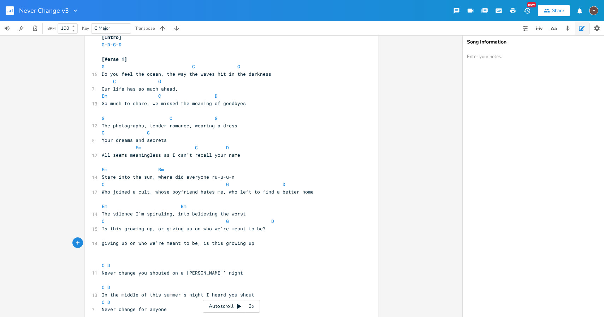
scroll to position [19, 0]
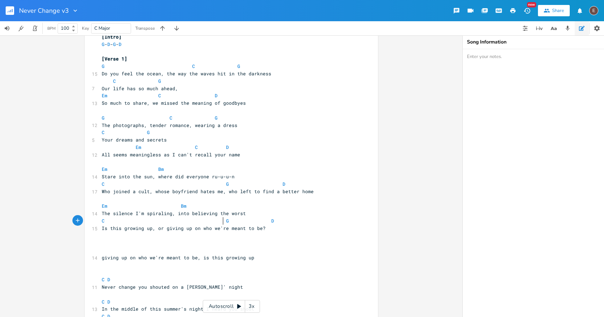
click at [220, 220] on span at bounding box center [220, 220] width 11 height 7
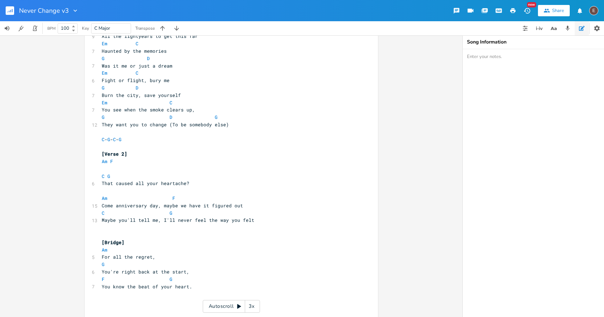
scroll to position [370, 0]
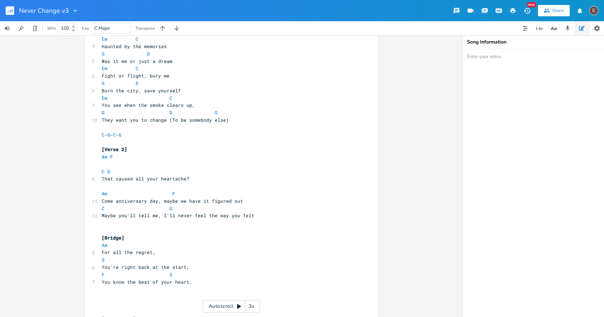
click at [102, 260] on pre "G" at bounding box center [227, 259] width 255 height 7
click at [197, 278] on pre "You know the beat of your heart." at bounding box center [227, 281] width 255 height 7
click at [197, 282] on pre "You know the beat of your heart." at bounding box center [227, 281] width 255 height 7
click at [109, 259] on pre "G" at bounding box center [227, 259] width 255 height 7
click at [107, 275] on span at bounding box center [110, 274] width 6 height 7
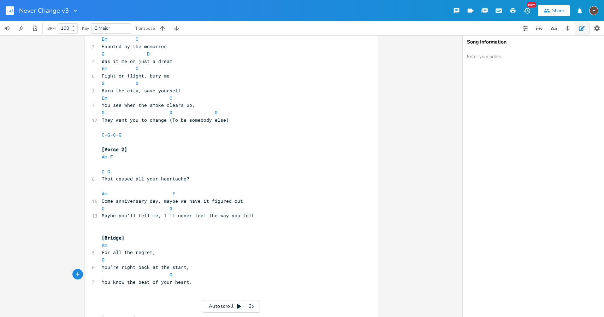
type textarea "C"
click at [177, 275] on pre "C G" at bounding box center [227, 274] width 255 height 7
type textarea "D"
click at [198, 287] on pre "​" at bounding box center [227, 288] width 255 height 7
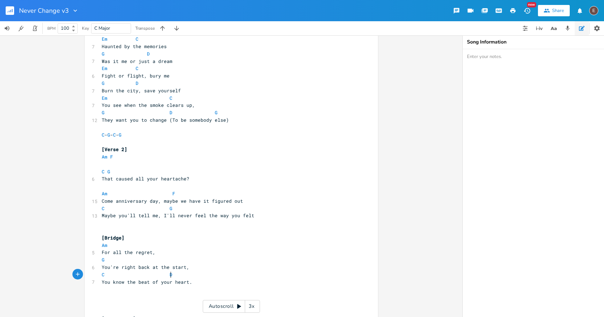
click at [187, 275] on pre "C D" at bounding box center [227, 274] width 255 height 7
type textarea "G"
click at [113, 259] on pre "G" at bounding box center [227, 259] width 255 height 7
type textarea "D"
click at [207, 284] on pre "You know the beat of your heart." at bounding box center [227, 281] width 255 height 7
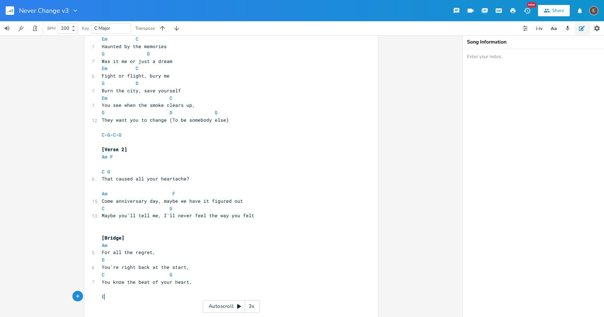
type textarea "Em"
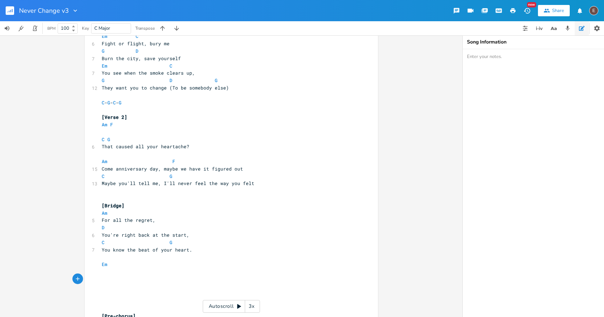
scroll to position [414, 0]
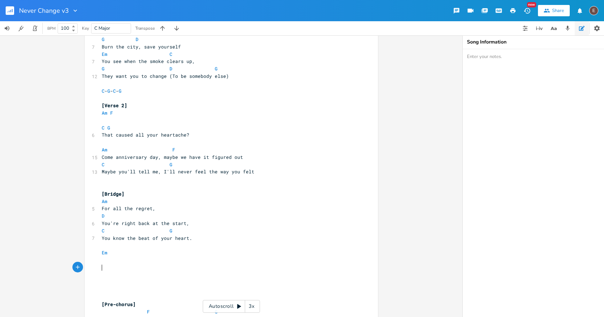
type textarea "C"
type textarea "G"
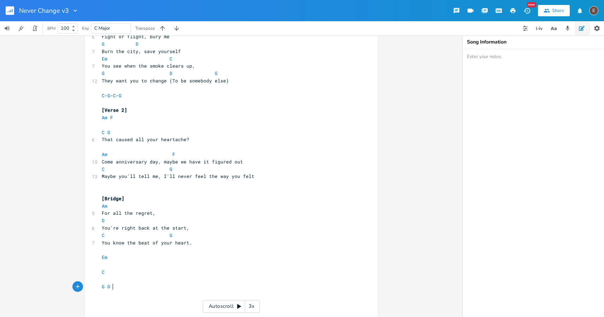
type textarea "D"
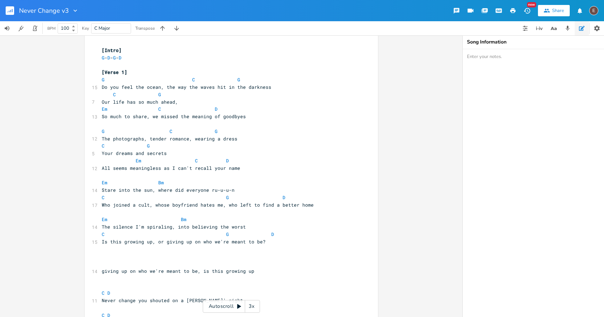
scroll to position [6, 0]
click at [104, 150] on span "Your dreams and secrets" at bounding box center [134, 152] width 65 height 6
type textarea "Your"
click at [104, 150] on span "Your dreams and secrets" at bounding box center [134, 152] width 65 height 6
type textarea "D"
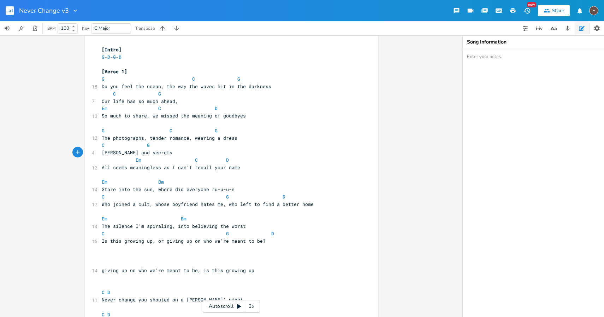
scroll to position [0, 4]
click at [183, 157] on span at bounding box center [186, 159] width 11 height 7
click at [182, 151] on pre "Dreams and secrets" at bounding box center [227, 152] width 255 height 7
click at [144, 154] on span "Dreams and secrets" at bounding box center [127, 152] width 51 height 6
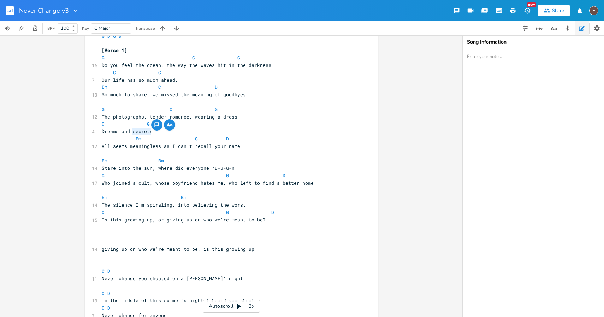
scroll to position [12, 0]
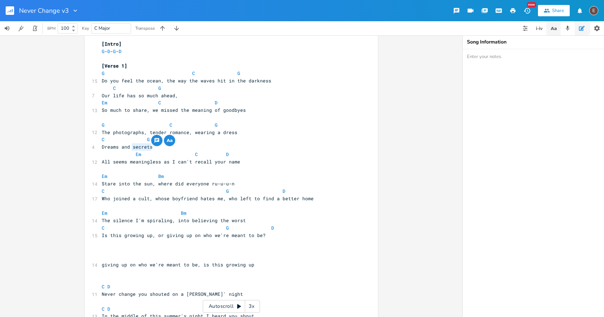
type textarea "secrets"
click at [556, 28] on icon "button" at bounding box center [556, 28] width 2 height 2
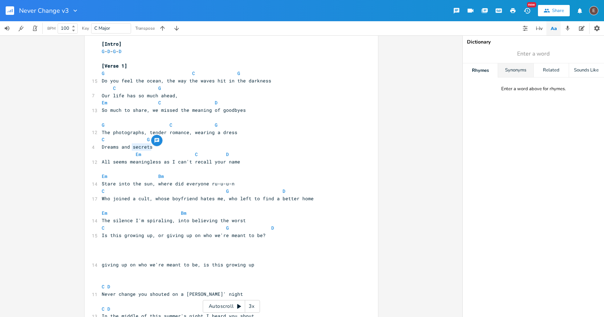
click at [526, 73] on div "Synonyms" at bounding box center [515, 70] width 35 height 14
click at [538, 73] on div "Related" at bounding box center [551, 70] width 35 height 14
click at [539, 60] on span "Enter a word" at bounding box center [533, 53] width 141 height 13
type input "memories"
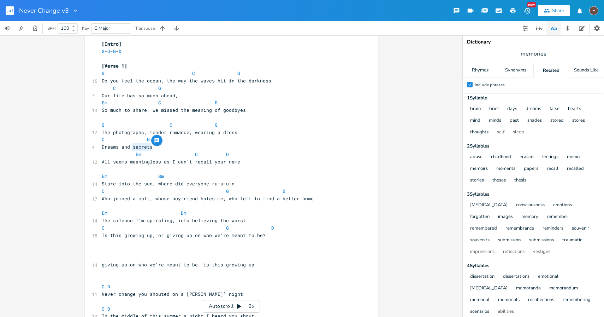
scroll to position [0, 0]
click at [138, 149] on span "Dreams and secrets" at bounding box center [127, 146] width 51 height 6
type textarea "moments"
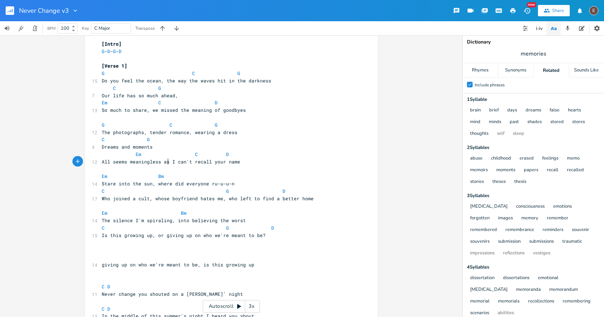
click at [164, 161] on span "All seems meaningless as I can't recall your name" at bounding box center [171, 161] width 139 height 6
click at [158, 148] on pre "Dreams and moments" at bounding box center [227, 146] width 255 height 7
type textarea "rgR Nsw ua=="
type textarea "t"
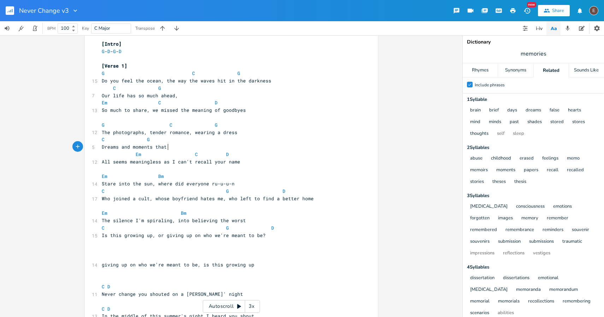
type textarea "that a"
type textarea "made us"
click at [142, 141] on span at bounding box center [141, 139] width 11 height 7
click at [200, 147] on pre "Dreams and moments that made us" at bounding box center [227, 146] width 255 height 7
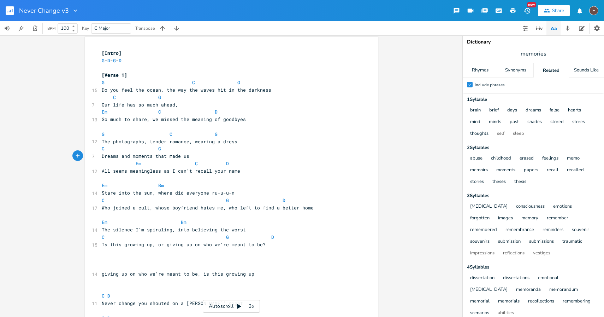
scroll to position [0, 0]
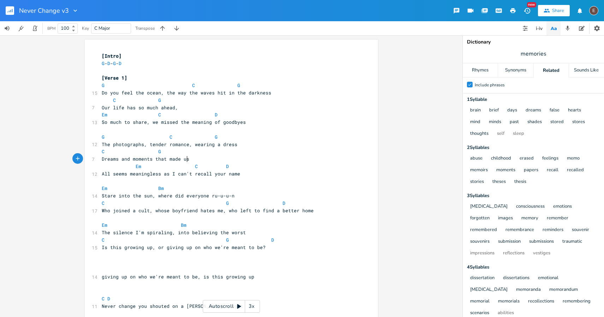
click at [265, 96] on pre "Do you feel the ocean, the way the waves hit in the darkness" at bounding box center [227, 92] width 255 height 7
click at [183, 86] on span at bounding box center [186, 85] width 11 height 7
click at [279, 95] on pre "Do you feel the ocean, the way the waves hit in the darkness" at bounding box center [227, 92] width 255 height 7
type textarea ", the same way I did?"
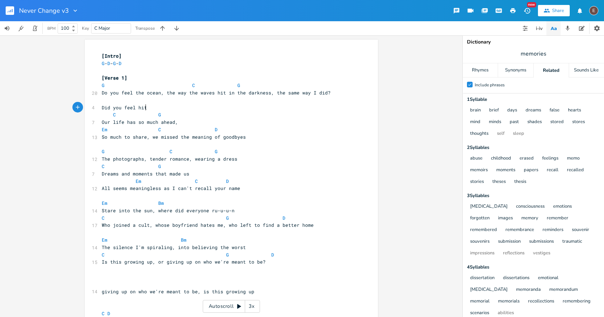
type textarea "Did you feel hit"
type textarea "waves hit, the dark ocean, the same way I did?"
click at [184, 108] on span "Did you feel waves hit, the dark ocean, the same way I did?" at bounding box center [185, 107] width 167 height 6
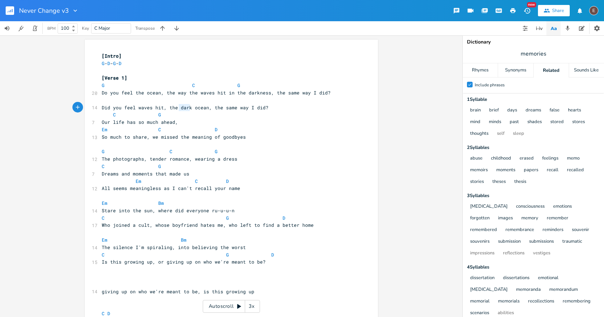
click at [184, 108] on span "Did you feel waves hit, the dark ocean, the same way I did?" at bounding box center [185, 107] width 167 height 6
type textarea "dark"
click at [188, 108] on span "Did you feel waves hit, the dark ocean, the same way I did?" at bounding box center [185, 107] width 167 height 6
type textarea "dark"
click at [188, 108] on span "Did you feel waves hit, the dark ocean, the same way I did?" at bounding box center [185, 107] width 167 height 6
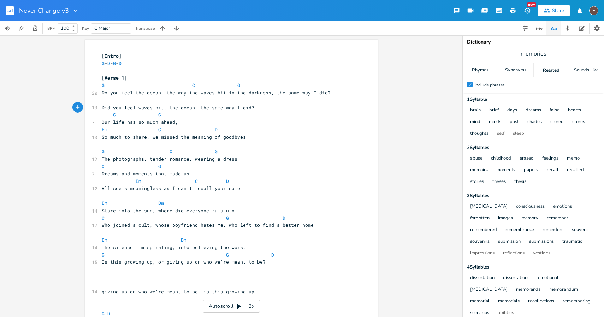
click at [190, 108] on span "Did you feel waves hit, the ocean, the same way I did?" at bounding box center [178, 107] width 153 height 6
click at [178, 109] on span "Did you feel waves hit, the ocean, the same way I did?" at bounding box center [178, 107] width 153 height 6
type textarea "darkness covered"
click at [258, 108] on span "Did you feel waves hit, the darkness covered cean, the same way I did?" at bounding box center [201, 107] width 198 height 6
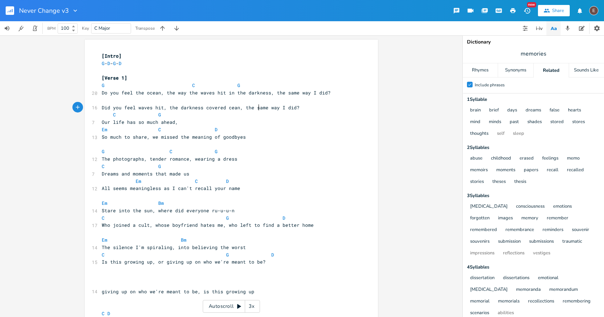
click at [224, 109] on span "Did you feel waves hit, the darkness covered cean, the same way I did?" at bounding box center [201, 107] width 198 height 6
type textarea "i"
type textarea "o"
drag, startPoint x: 300, startPoint y: 109, endPoint x: 276, endPoint y: 110, distance: 24.1
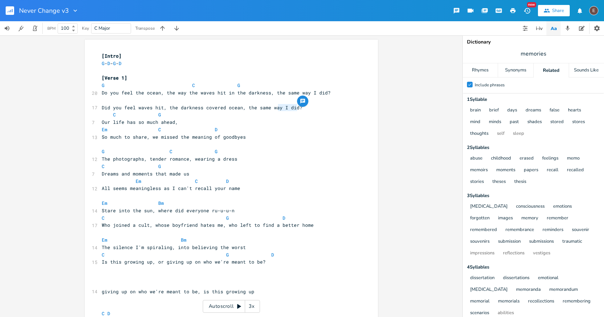
click at [276, 110] on pre "Did you feel waves hit, the darkness covered ocean, the same way I did?" at bounding box center [227, 107] width 255 height 7
type textarea "?"
type textarea "I did"
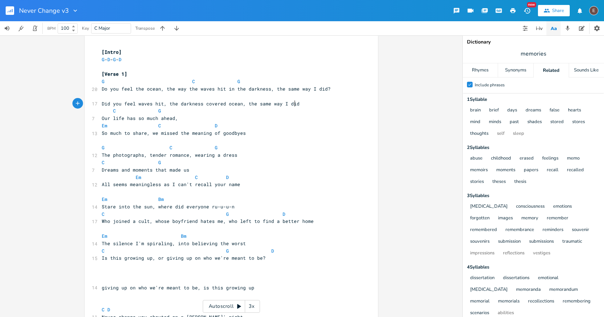
scroll to position [4, 0]
drag, startPoint x: 294, startPoint y: 102, endPoint x: 239, endPoint y: 106, distance: 55.6
click at [239, 106] on pre "Did you feel waves hit, the darkness covered ocean, the same way I did" at bounding box center [227, 103] width 255 height 7
type textarea ", the same way I did"
click at [288, 105] on span "Did you feel waves hit, the darkness covered ocean, the same way I did" at bounding box center [201, 104] width 198 height 6
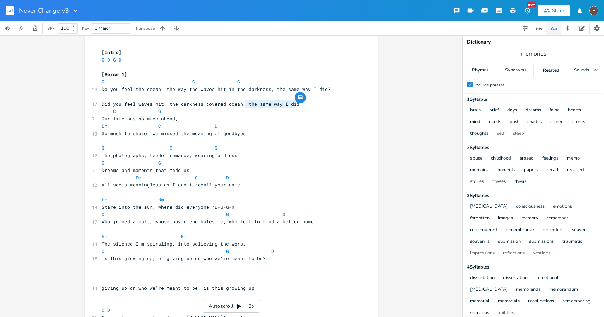
drag, startPoint x: 293, startPoint y: 104, endPoint x: 243, endPoint y: 107, distance: 50.3
type textarea "like I felt?"
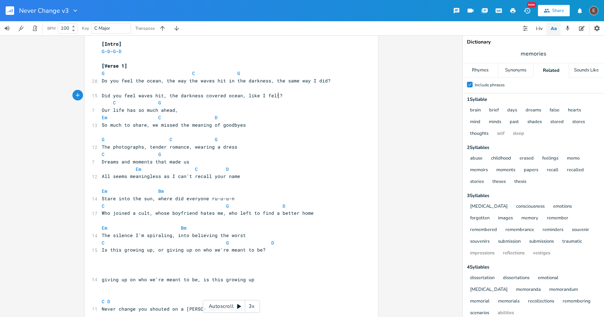
scroll to position [8, 0]
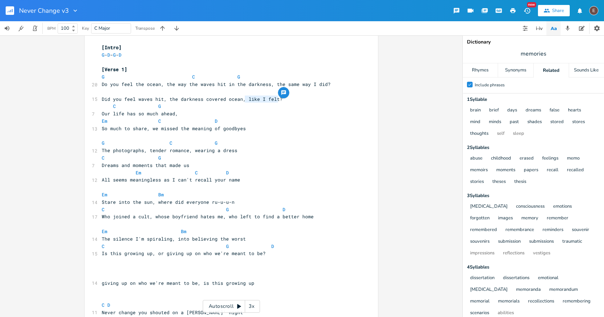
drag, startPoint x: 280, startPoint y: 100, endPoint x: 244, endPoint y: 102, distance: 36.5
type textarea "like I felt?"
click at [244, 102] on pre "C G" at bounding box center [227, 105] width 255 height 7
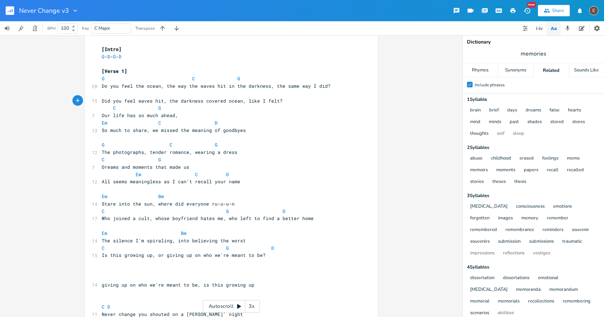
scroll to position [6, 0]
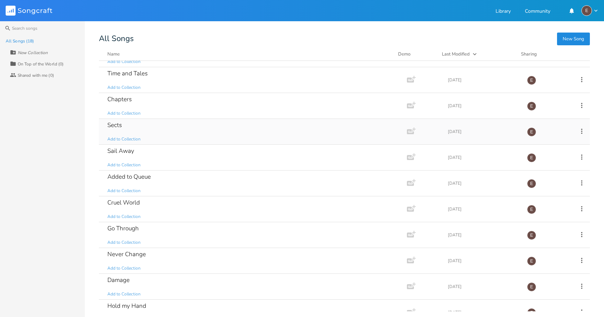
scroll to position [76, 0]
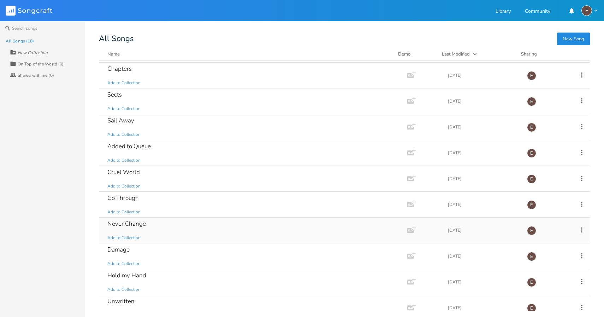
click at [191, 230] on div "Never Change Add to Collection" at bounding box center [251, 229] width 288 height 25
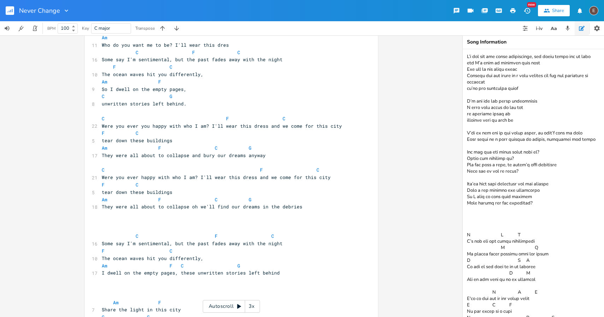
click at [580, 142] on textarea at bounding box center [533, 183] width 141 height 268
click at [571, 142] on textarea at bounding box center [533, 183] width 141 height 268
